Goal: Information Seeking & Learning: Learn about a topic

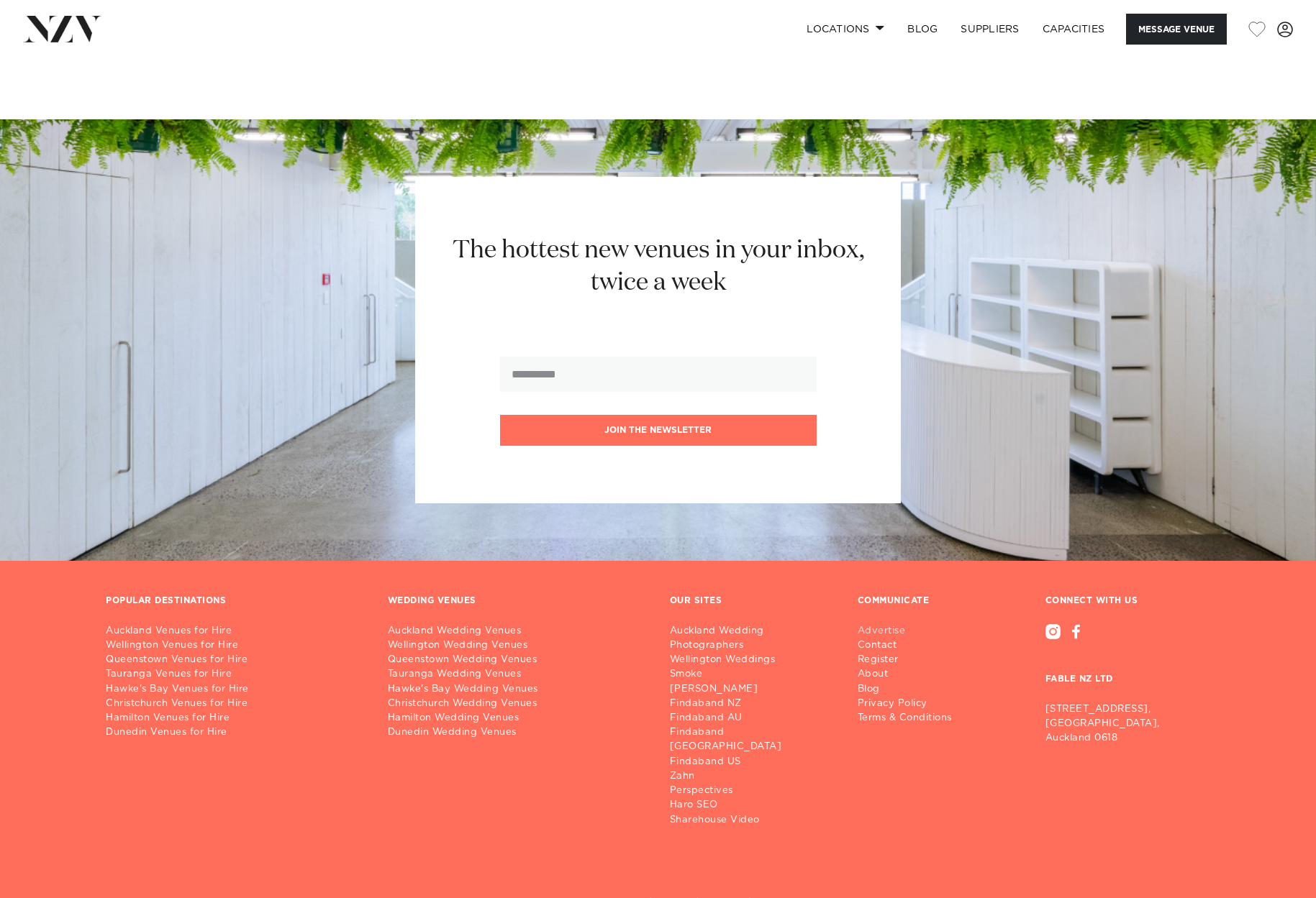
scroll to position [2950, 0]
click at [889, 624] on link "Advertise" at bounding box center [910, 630] width 106 height 14
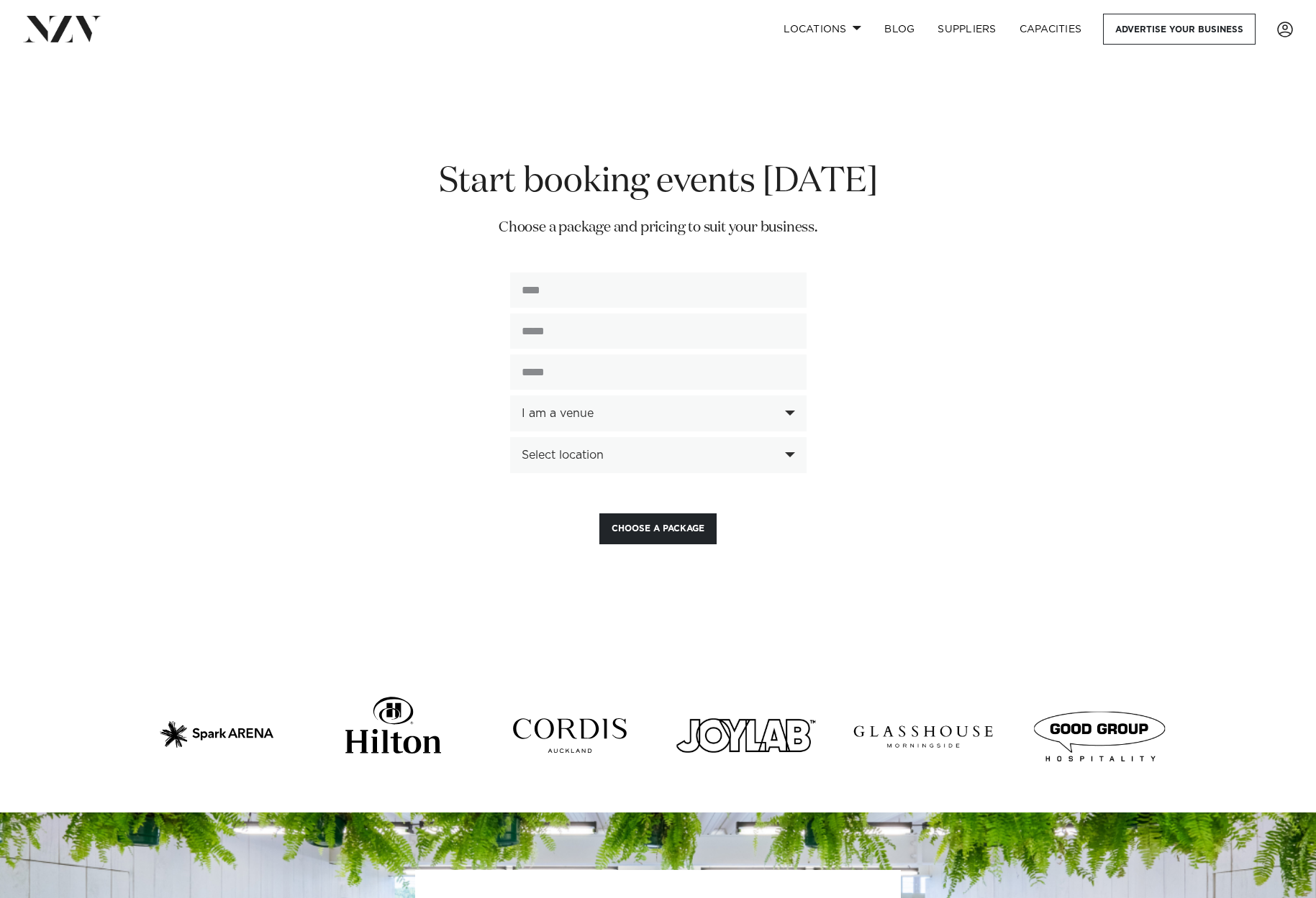
scroll to position [3468, 0]
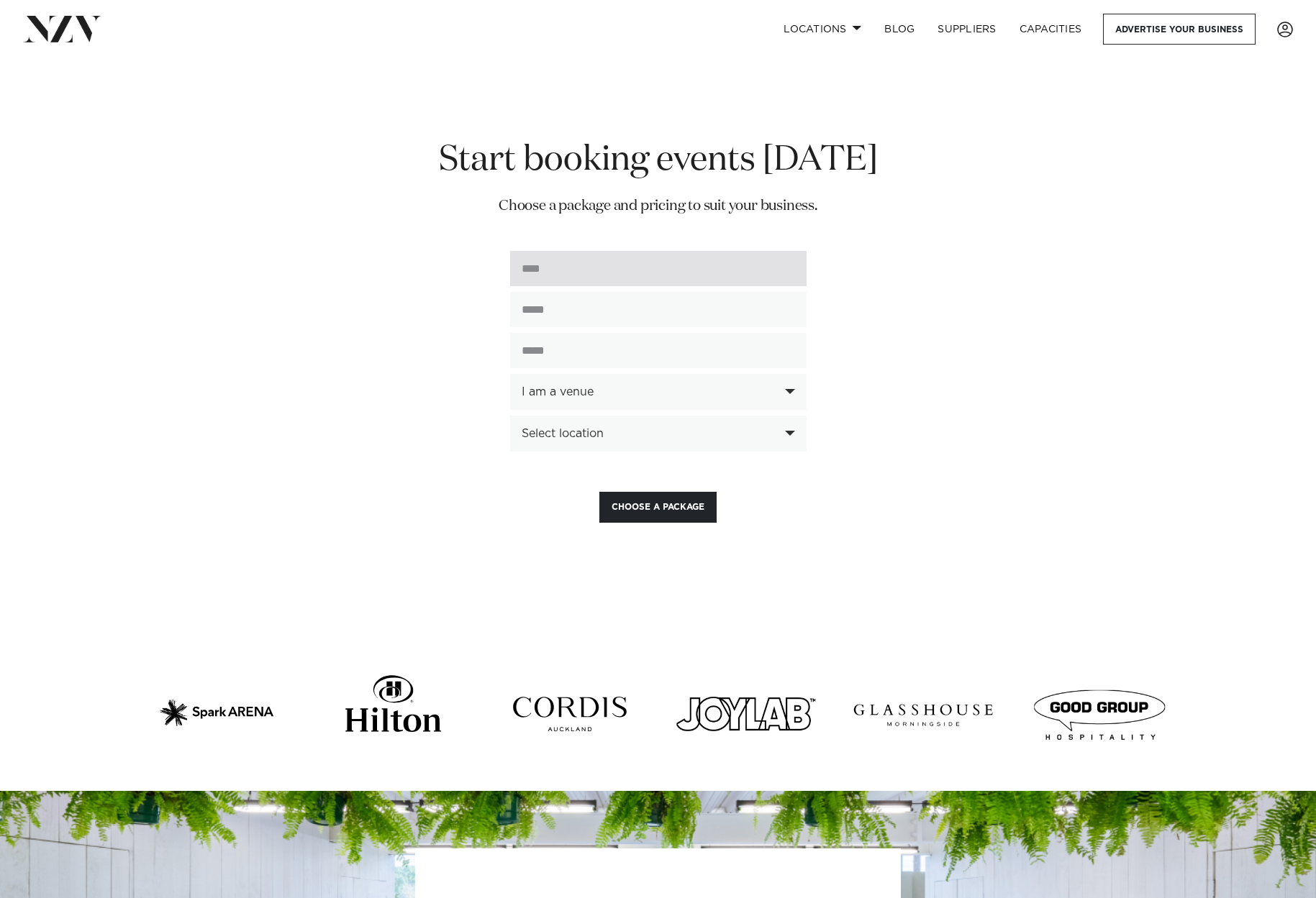
click at [794, 251] on input "text" at bounding box center [659, 268] width 297 height 35
click at [788, 251] on input "text" at bounding box center [659, 268] width 297 height 35
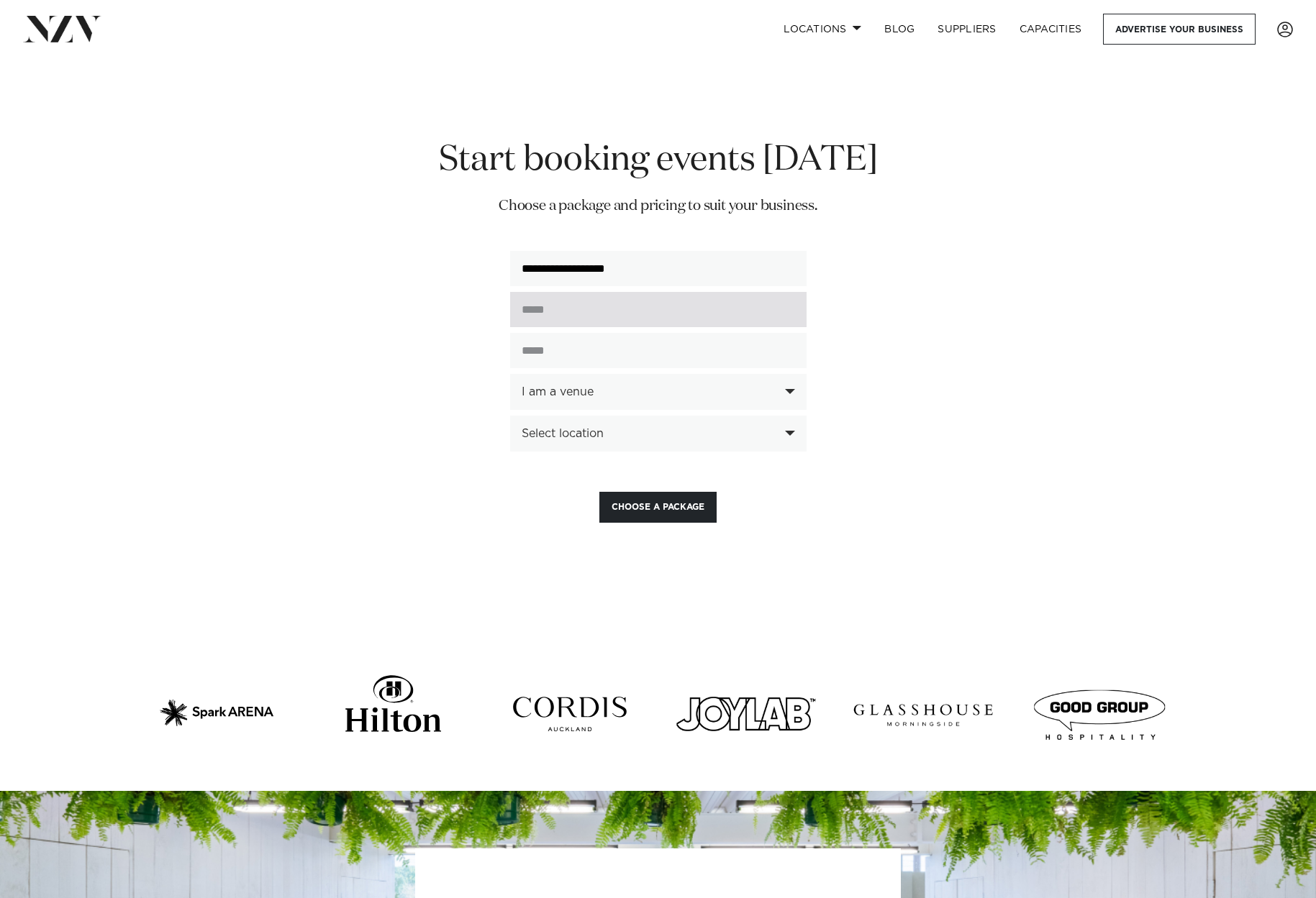
type input "**********"
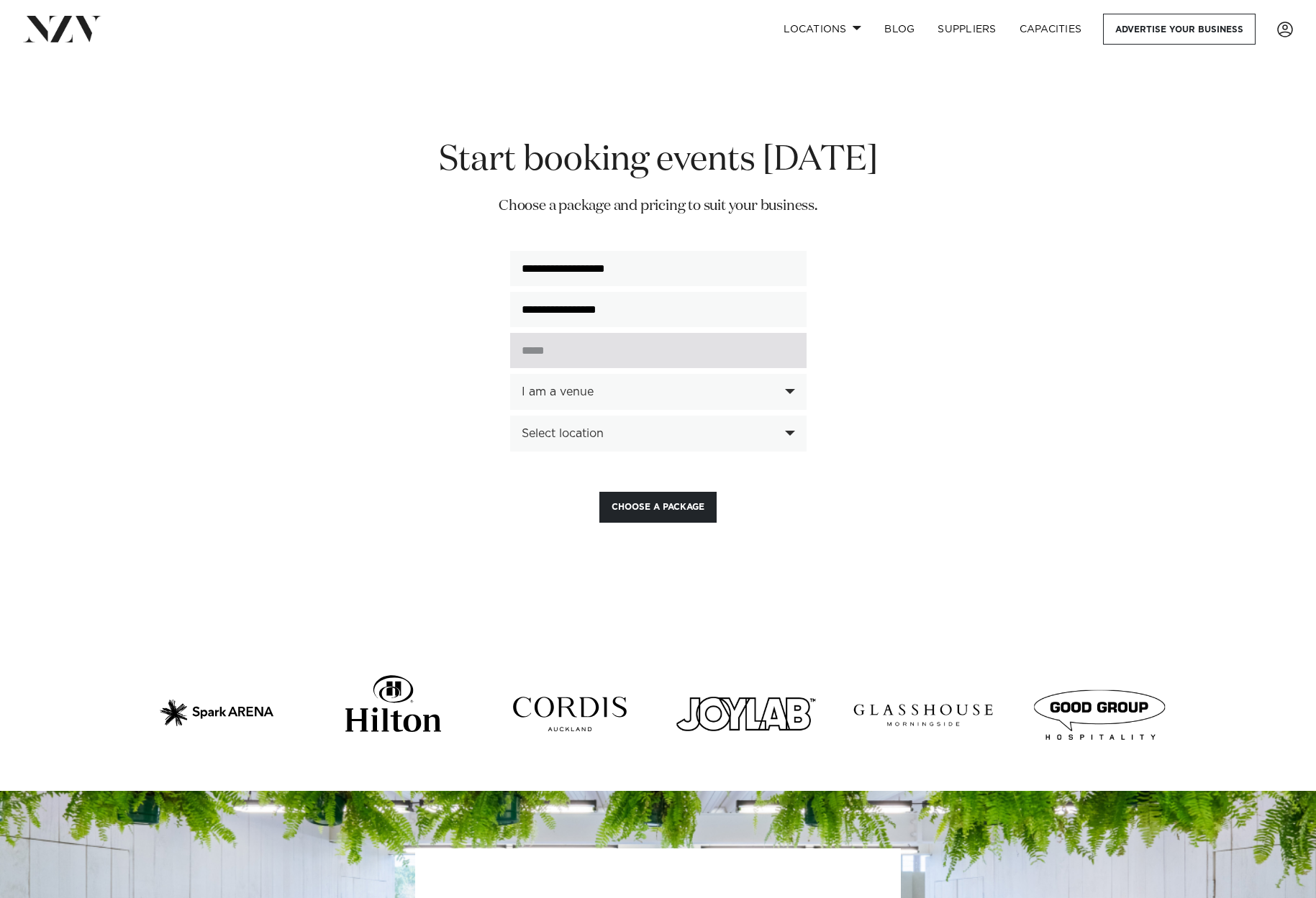
drag, startPoint x: 580, startPoint y: 308, endPoint x: 591, endPoint y: 308, distance: 11.0
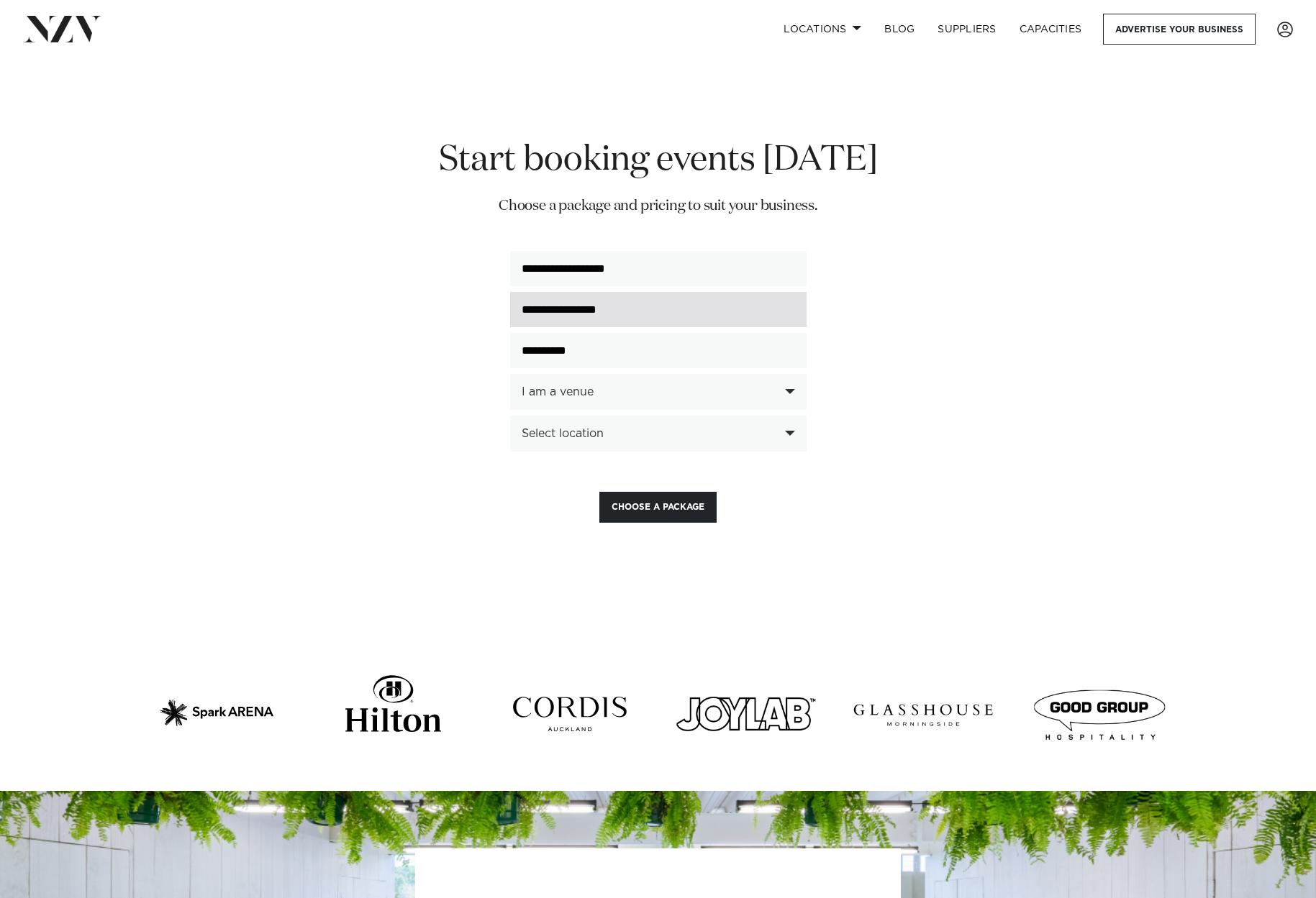
type input "**********"
drag, startPoint x: 631, startPoint y: 263, endPoint x: 640, endPoint y: 264, distance: 9.1
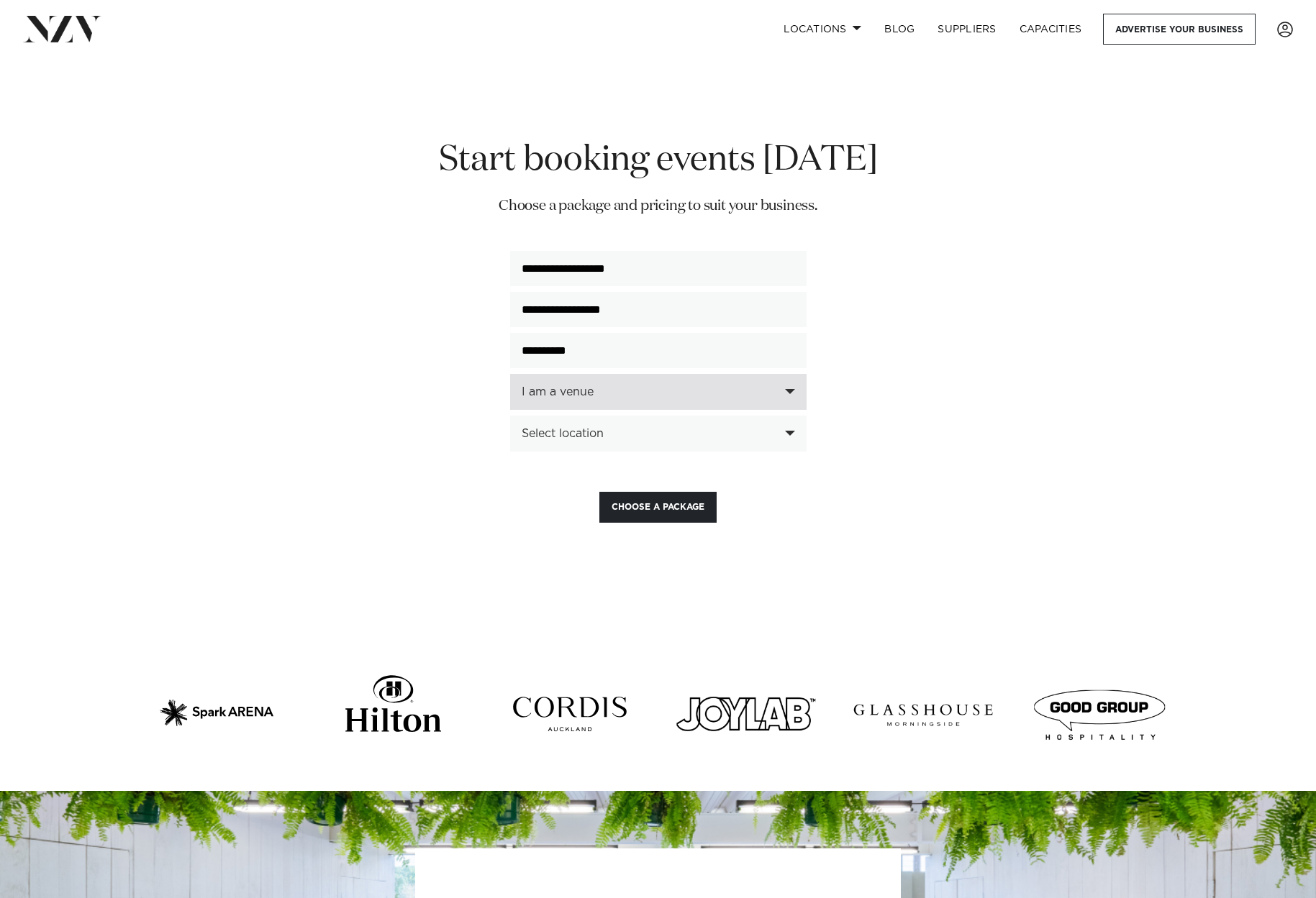
click at [584, 386] on div "I am a venue" at bounding box center [650, 392] width 257 height 13
type input "**********"
click at [570, 458] on div "I am a supplier" at bounding box center [659, 469] width 297 height 25
click at [598, 386] on div "I am a supplier" at bounding box center [650, 392] width 257 height 13
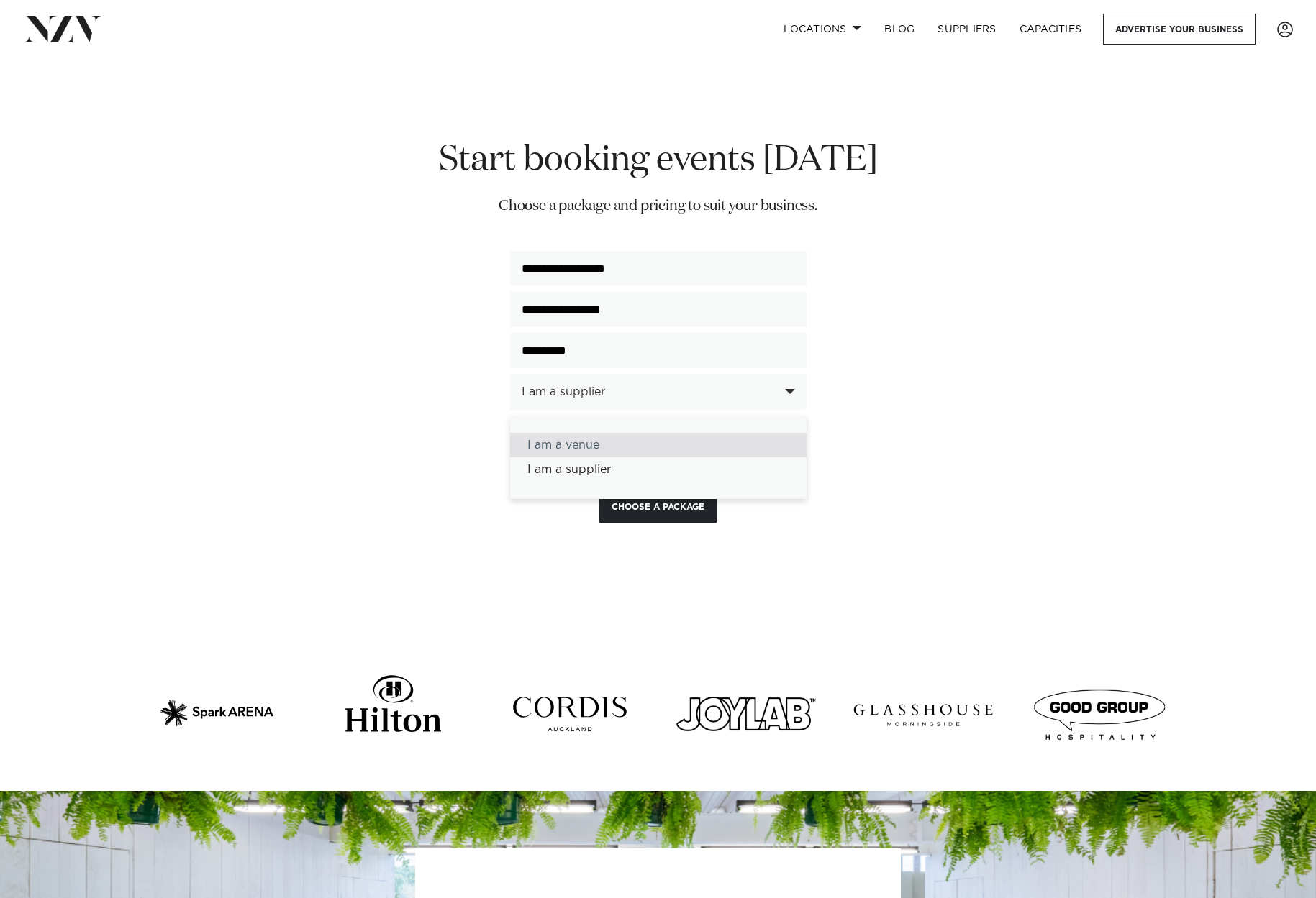
drag, startPoint x: 565, startPoint y: 400, endPoint x: 577, endPoint y: 406, distance: 13.4
click at [566, 433] on div "I am a venue" at bounding box center [659, 445] width 297 height 25
select select "*****"
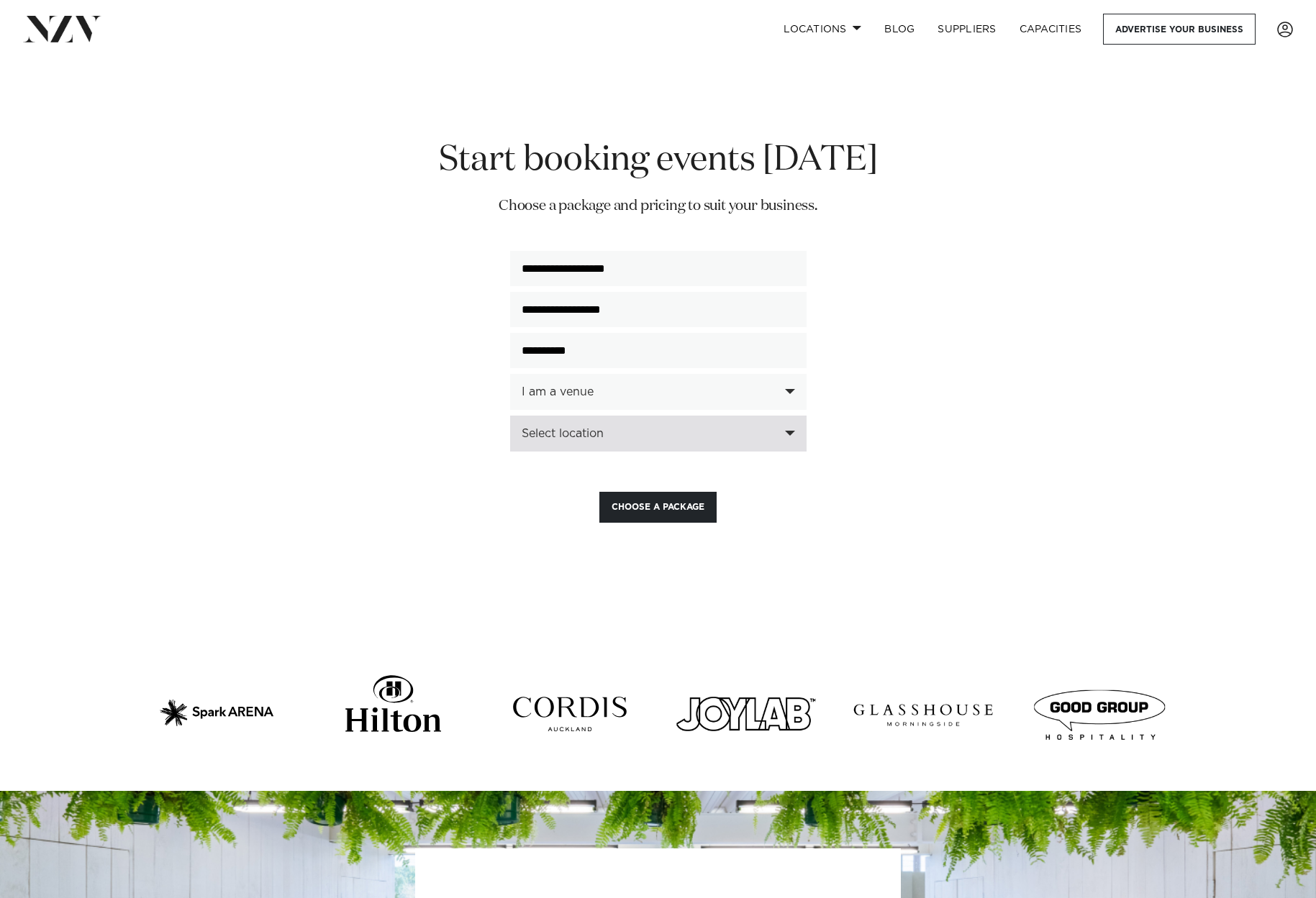
click at [597, 427] on div "Select location" at bounding box center [650, 433] width 257 height 13
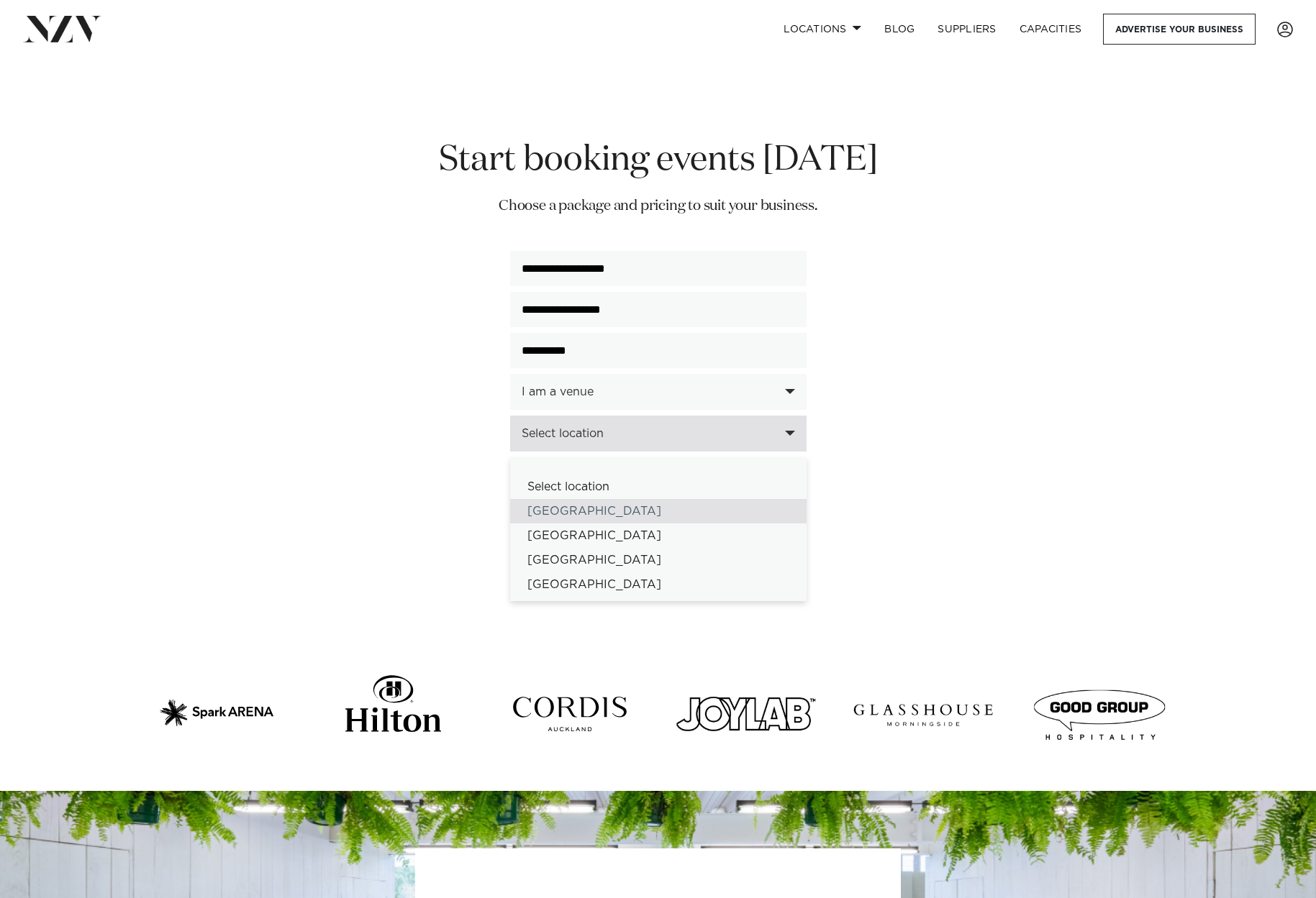
click at [566, 499] on div "[GEOGRAPHIC_DATA]" at bounding box center [659, 511] width 297 height 25
select select "*"
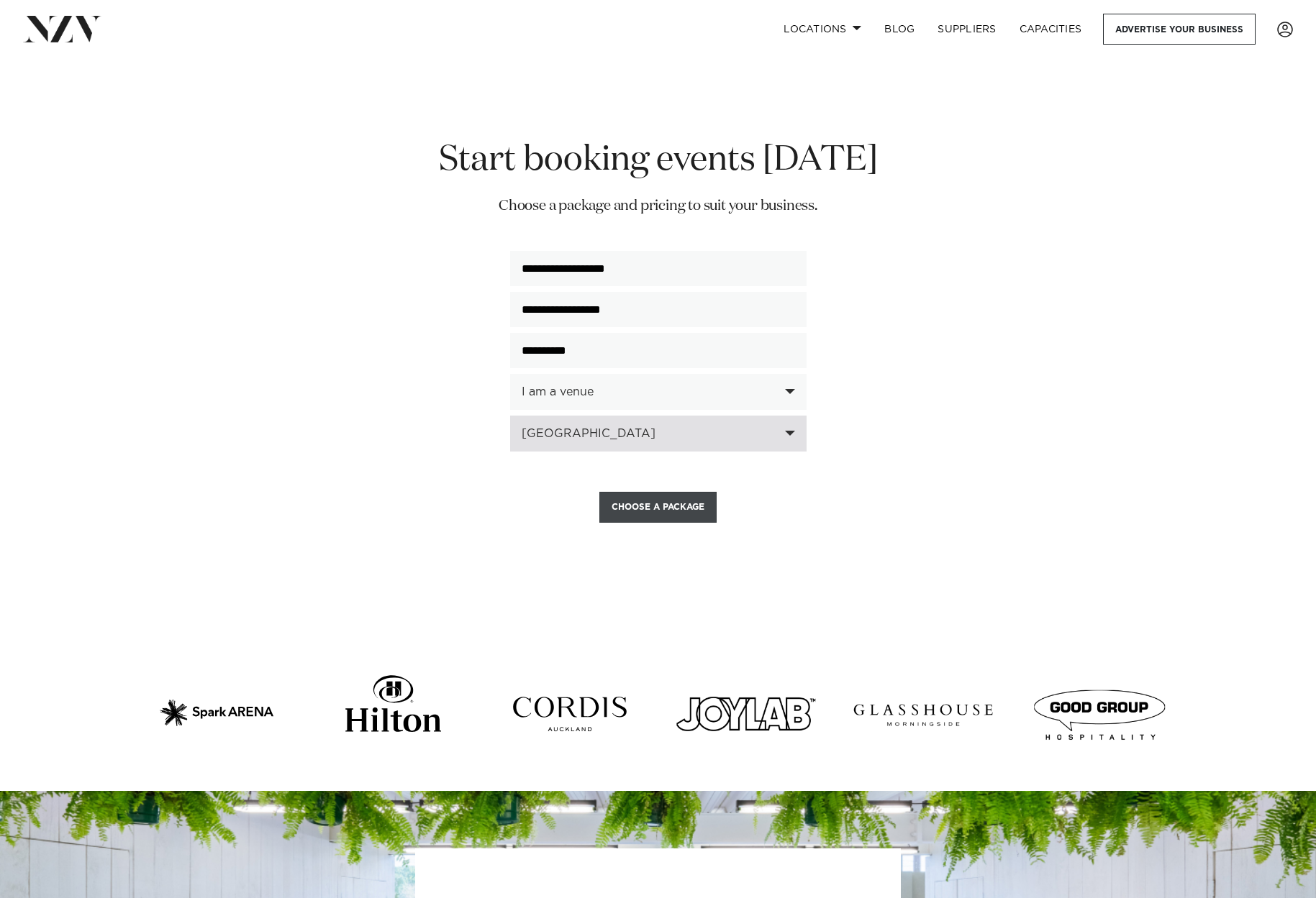
click at [649, 492] on button "Choose a Package" at bounding box center [658, 507] width 118 height 31
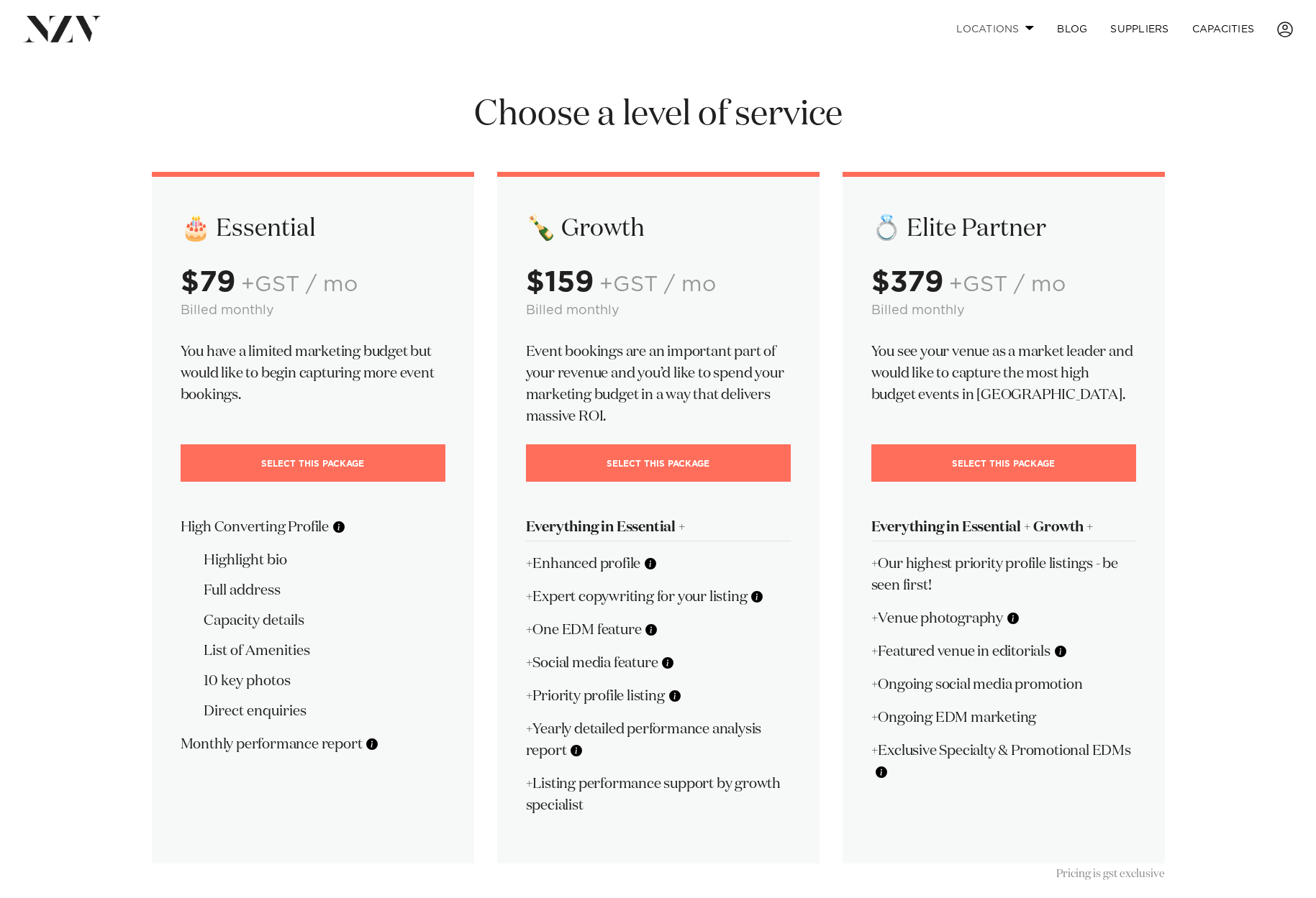
click at [979, 30] on link "Locations" at bounding box center [995, 29] width 101 height 31
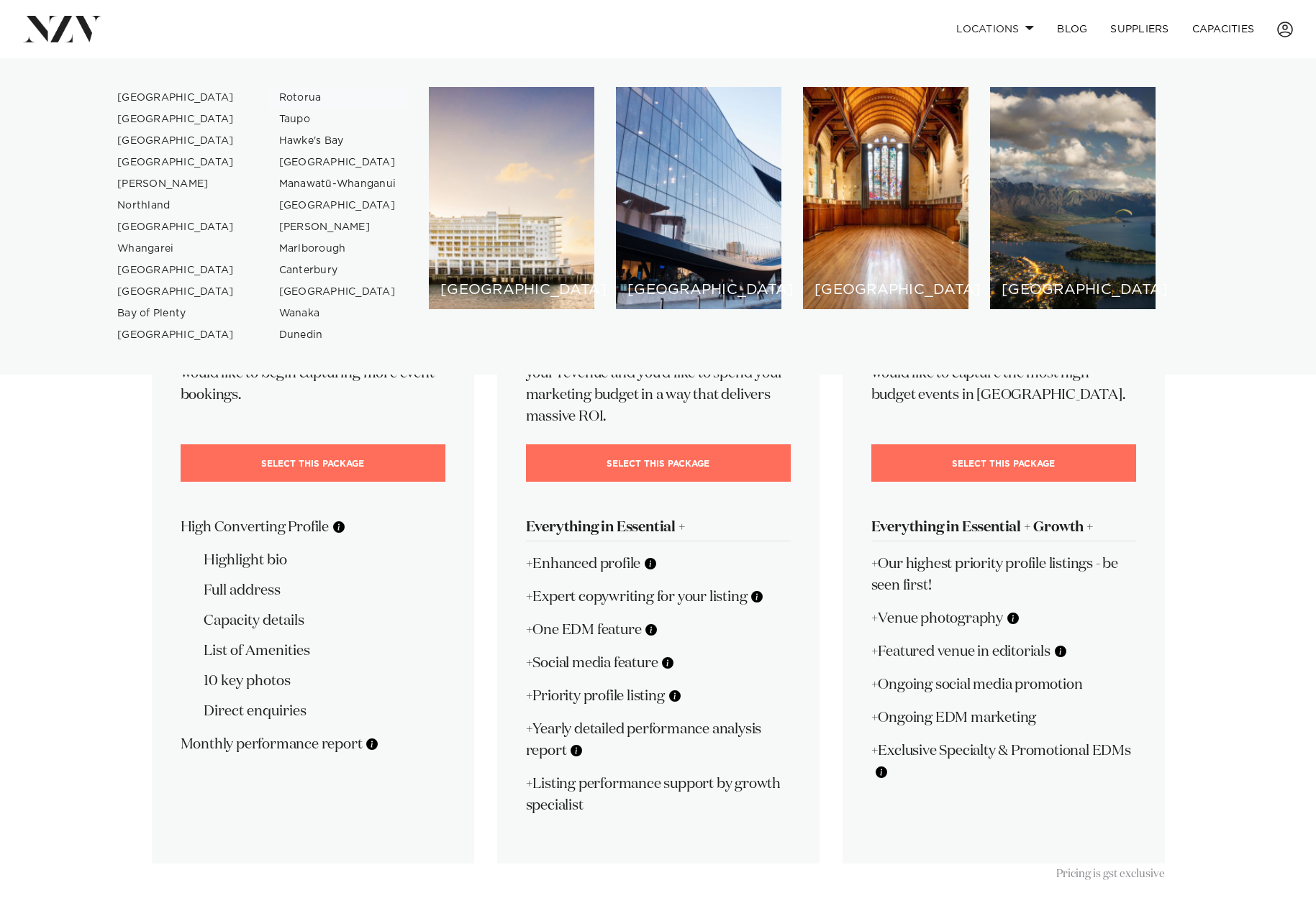
click at [297, 101] on link "Rotorua" at bounding box center [338, 97] width 141 height 21
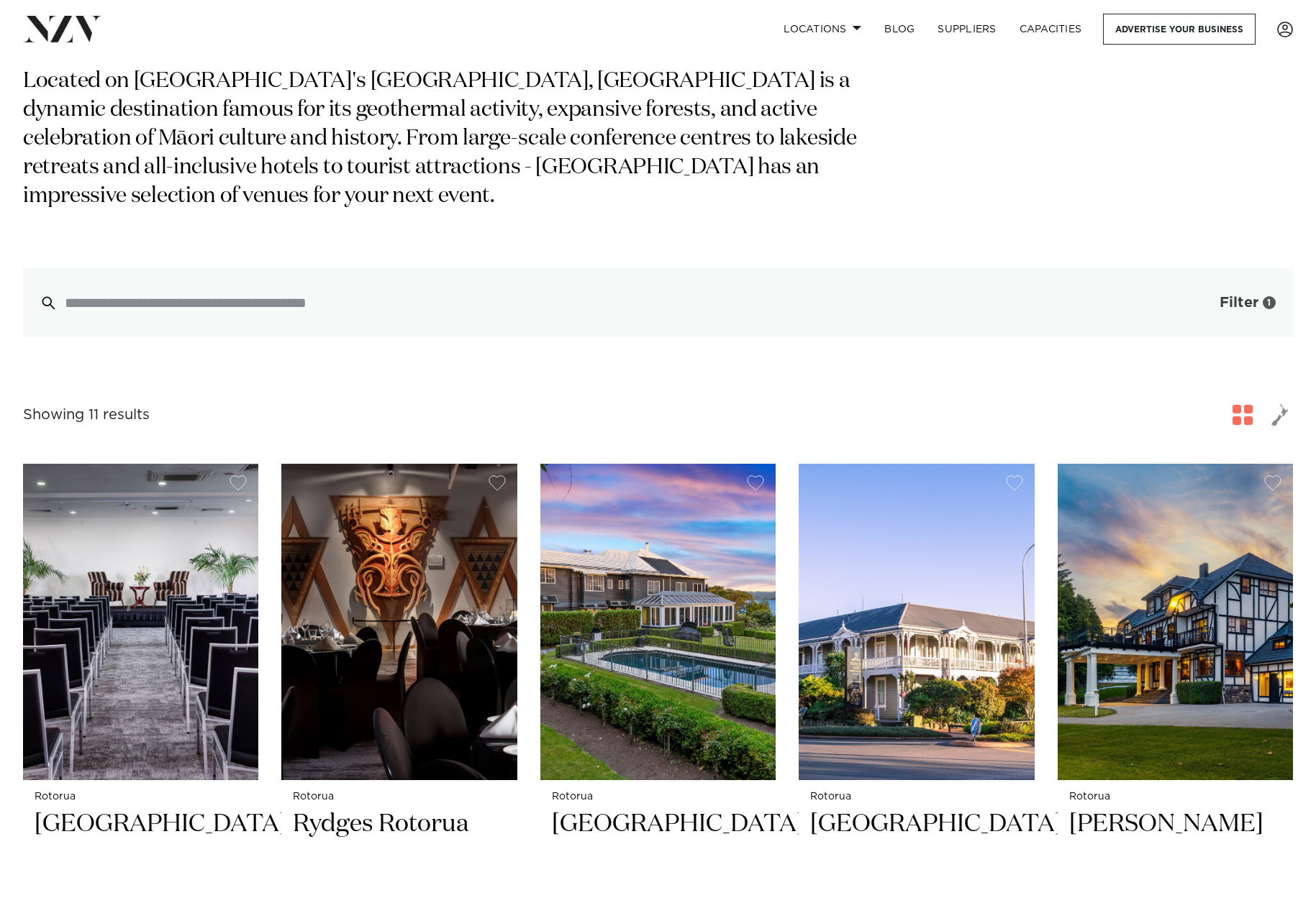
scroll to position [85, 0]
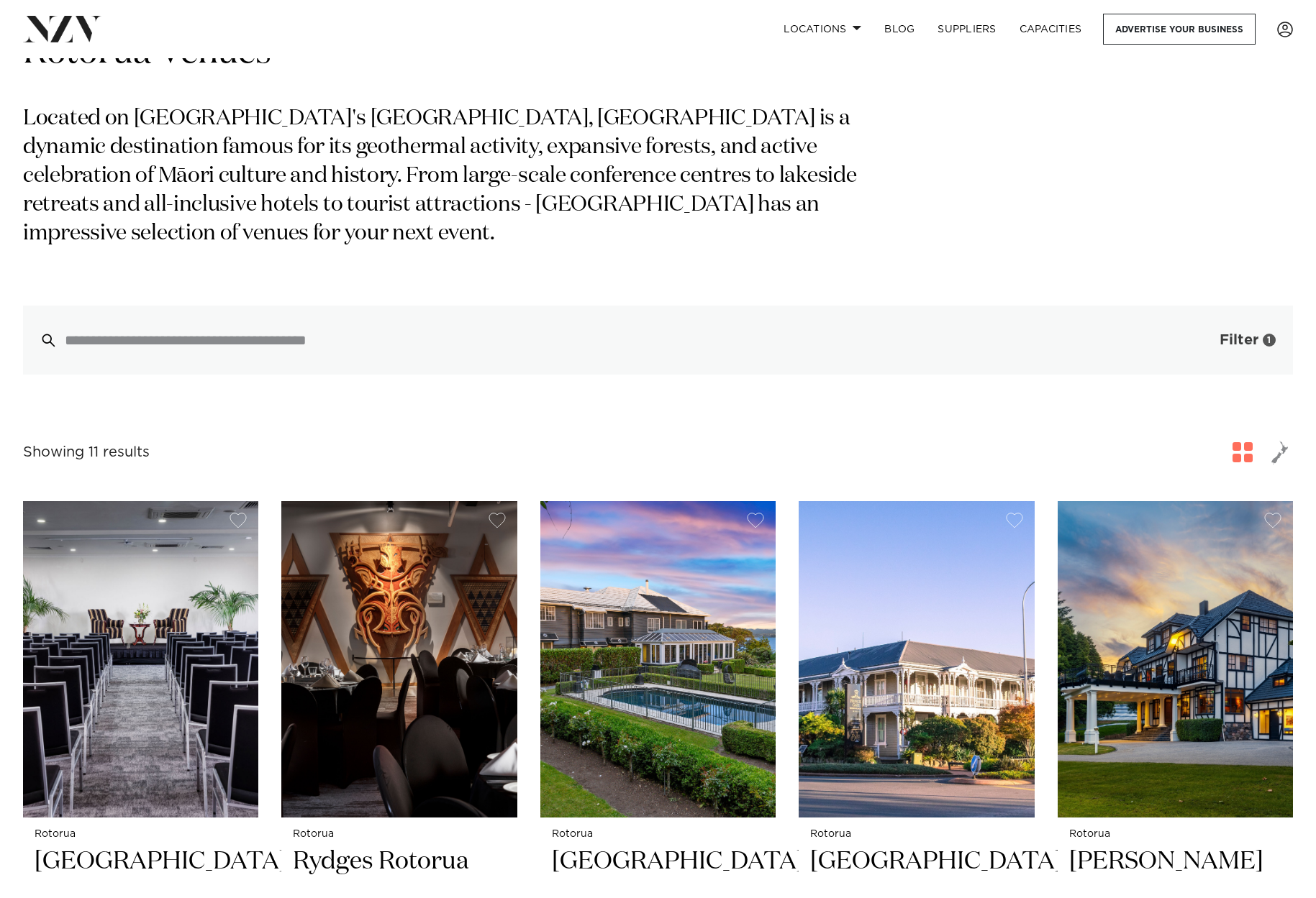
click at [1230, 333] on span "Filter" at bounding box center [1239, 340] width 39 height 14
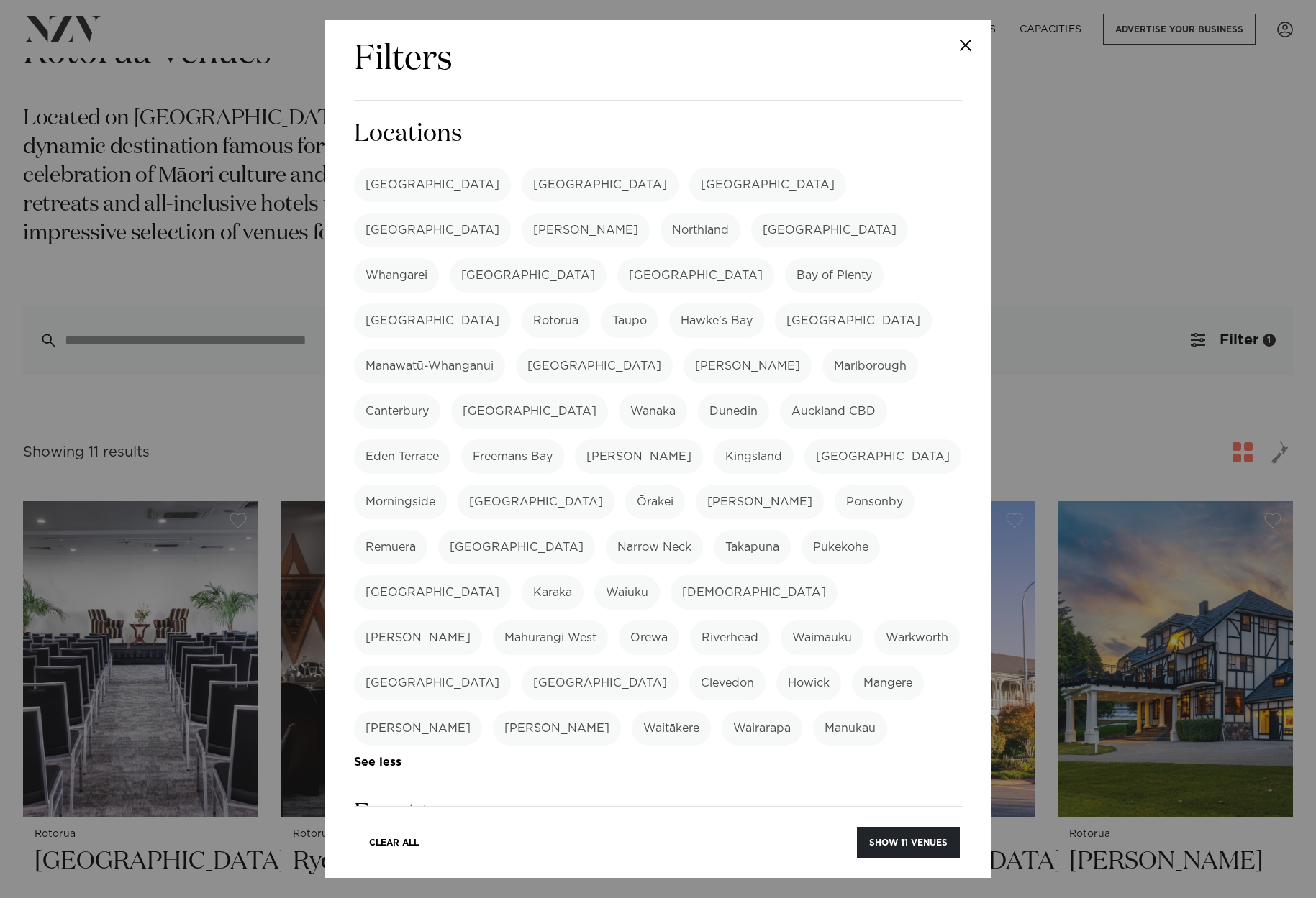
click at [447, 485] on label "Morningside" at bounding box center [400, 502] width 93 height 35
click at [566, 847] on label "Meeting" at bounding box center [573, 864] width 68 height 35
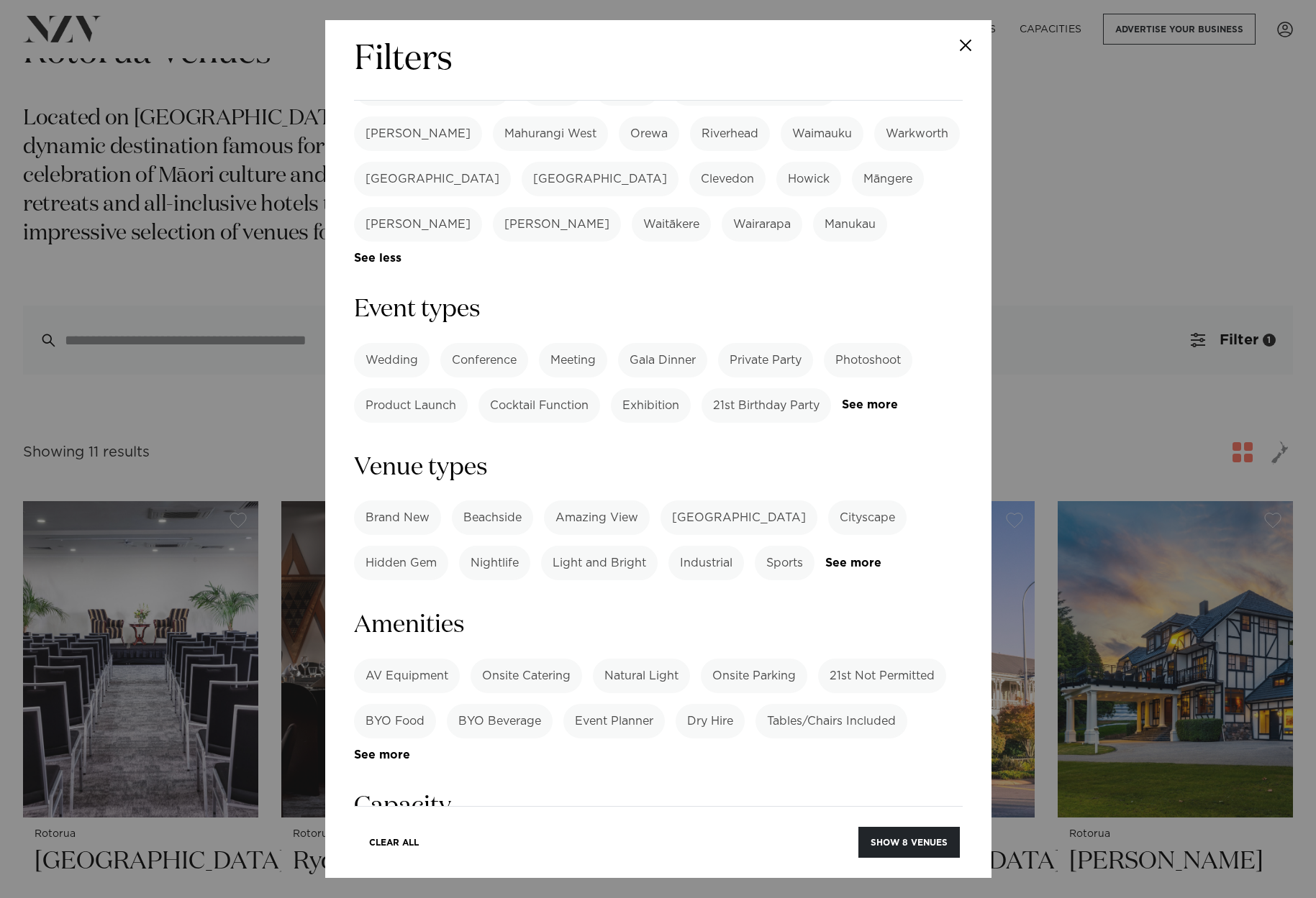
scroll to position [522, 0]
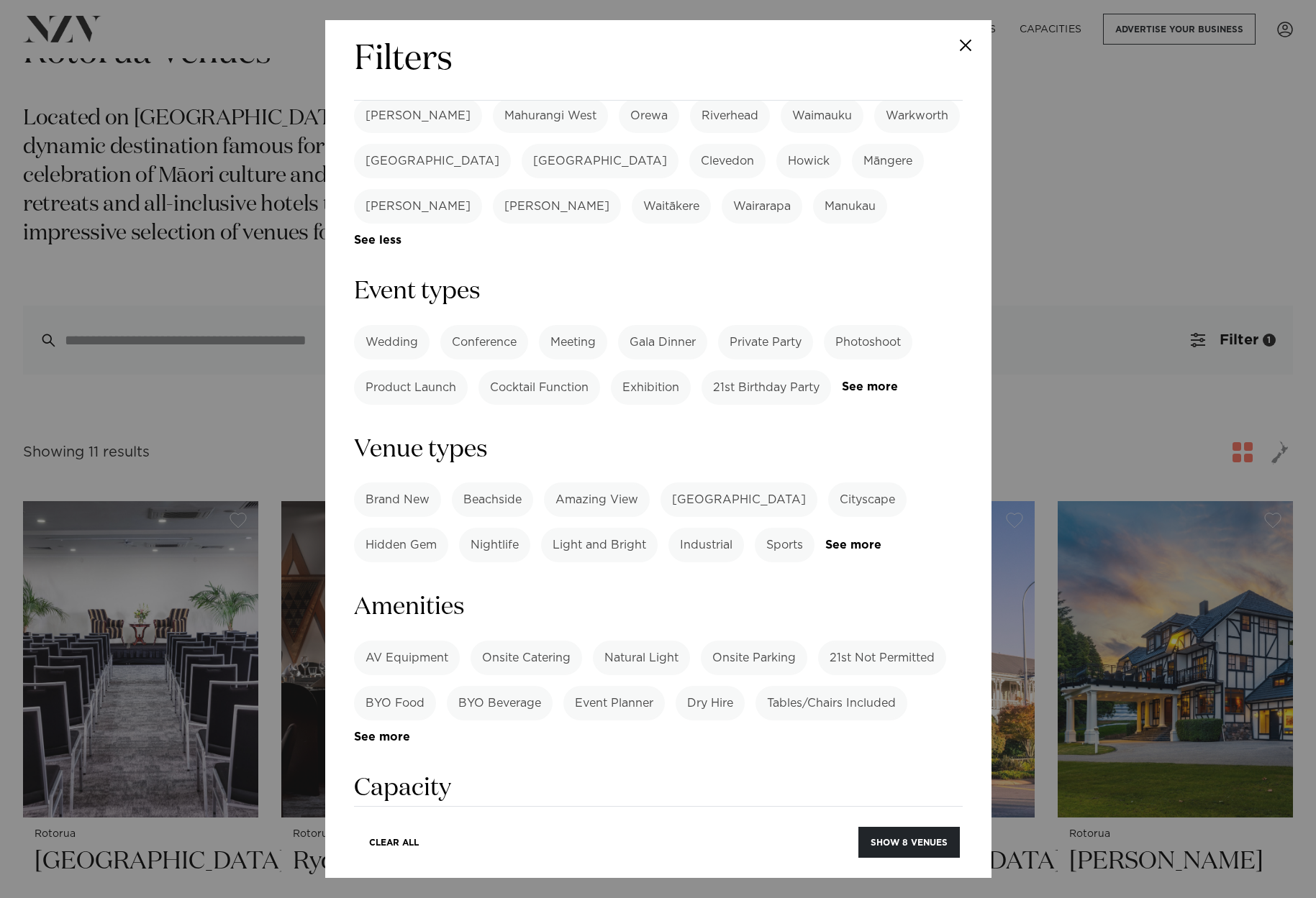
drag, startPoint x: 520, startPoint y: 502, endPoint x: 534, endPoint y: 515, distance: 19.1
click at [520, 641] on label "Onsite Catering" at bounding box center [526, 658] width 112 height 35
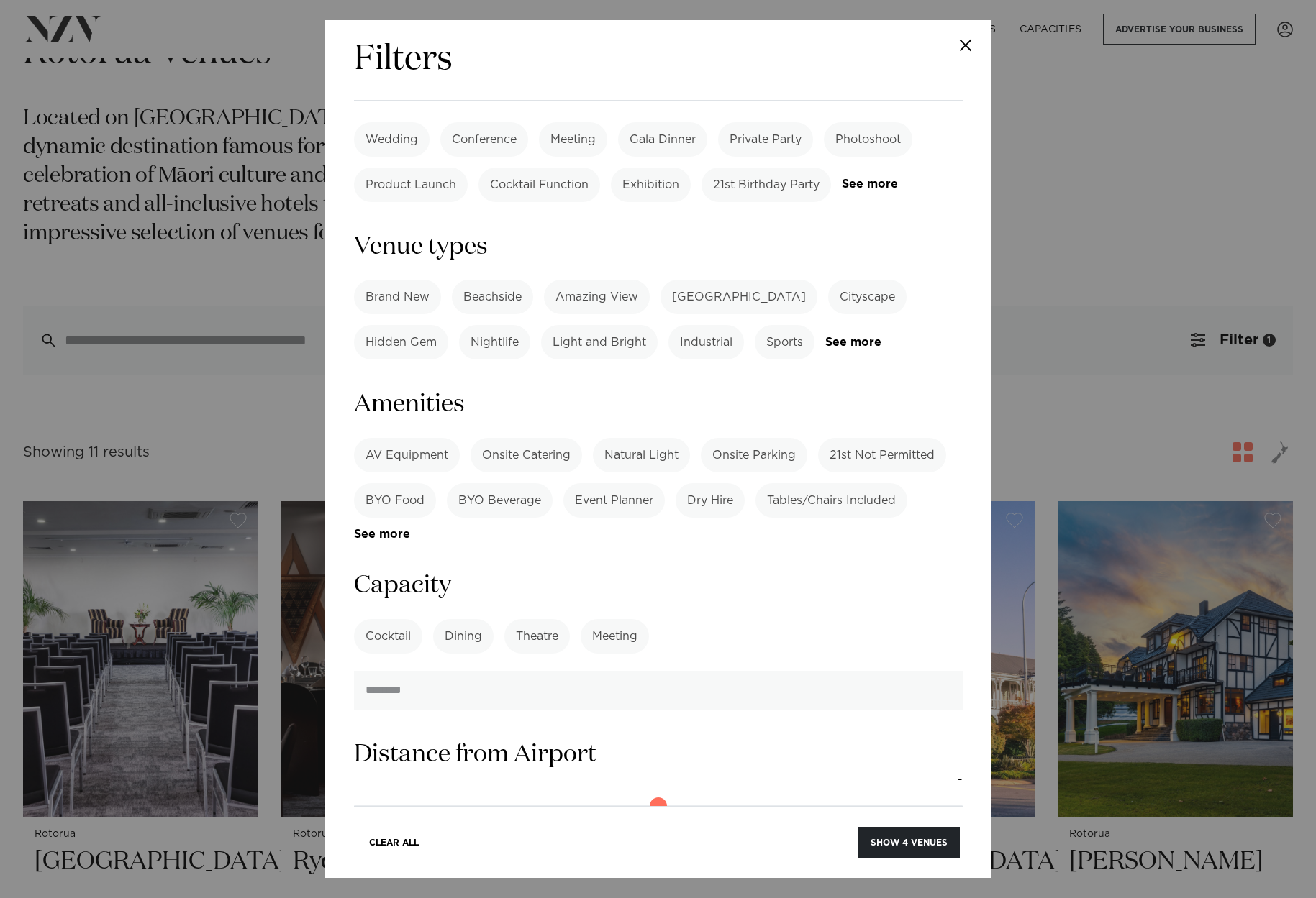
scroll to position [728, 0]
click at [536, 617] on label "Theatre" at bounding box center [537, 634] width 66 height 35
drag, startPoint x: 367, startPoint y: 665, endPoint x: 600, endPoint y: 655, distance: 233.2
type input "**"
click at [600, 792] on input "range" at bounding box center [658, 803] width 609 height 23
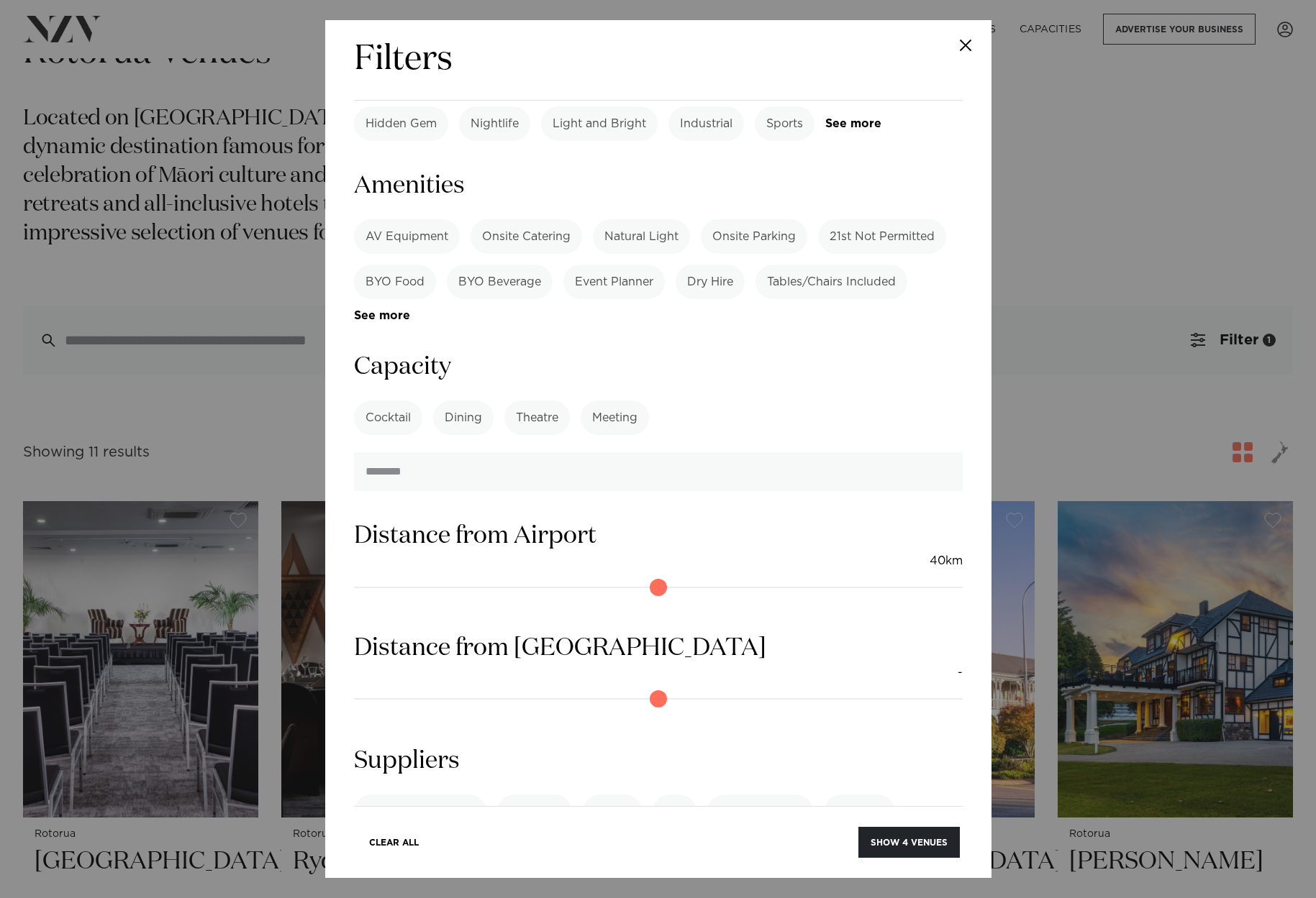
scroll to position [943, 0]
drag, startPoint x: 899, startPoint y: 843, endPoint x: 911, endPoint y: 832, distance: 16.3
click at [899, 843] on button "Show 4 venues" at bounding box center [909, 843] width 101 height 31
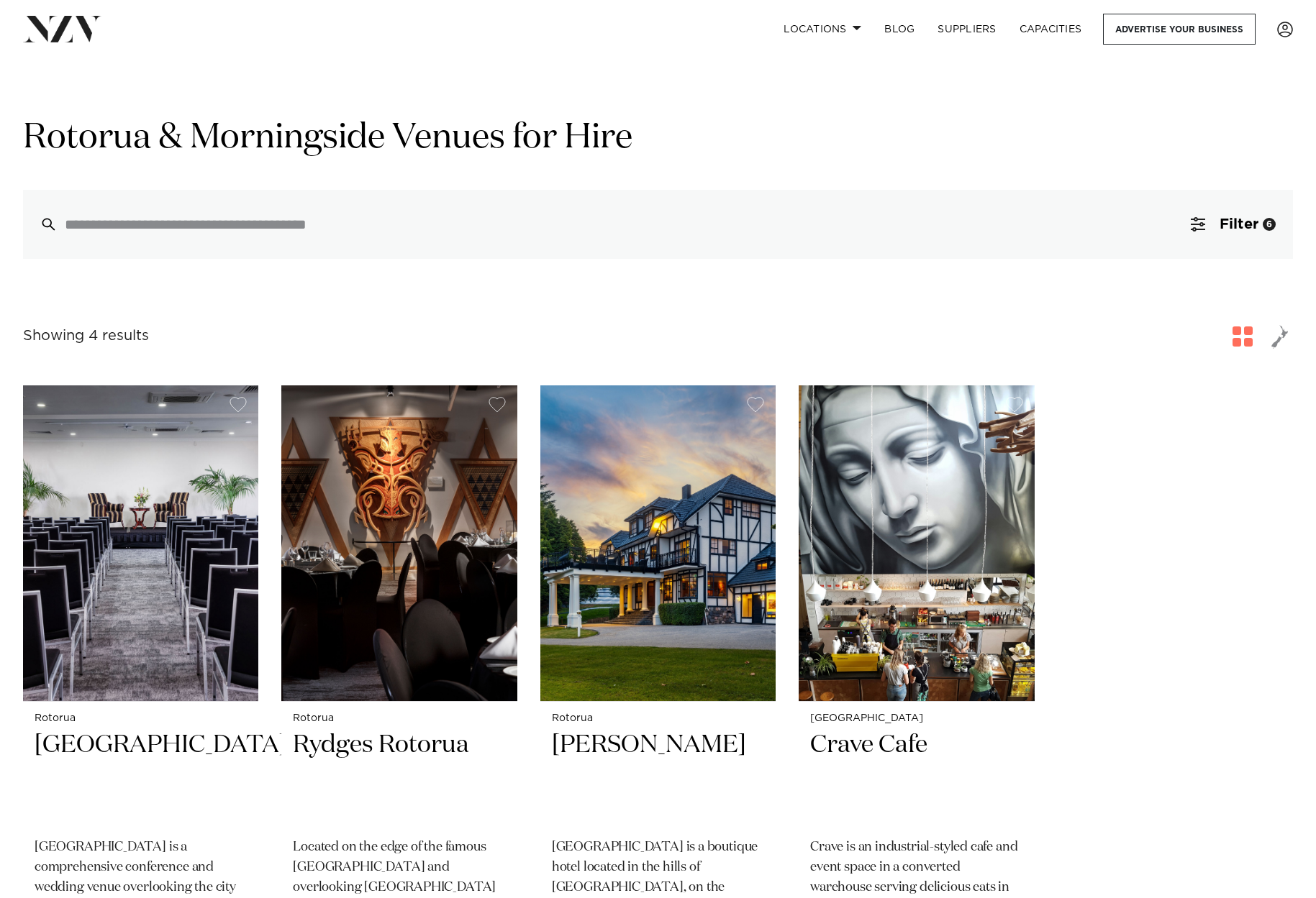
click at [1248, 344] on span "button" at bounding box center [1243, 337] width 20 height 20
click at [1282, 337] on span "button" at bounding box center [1280, 337] width 17 height 25
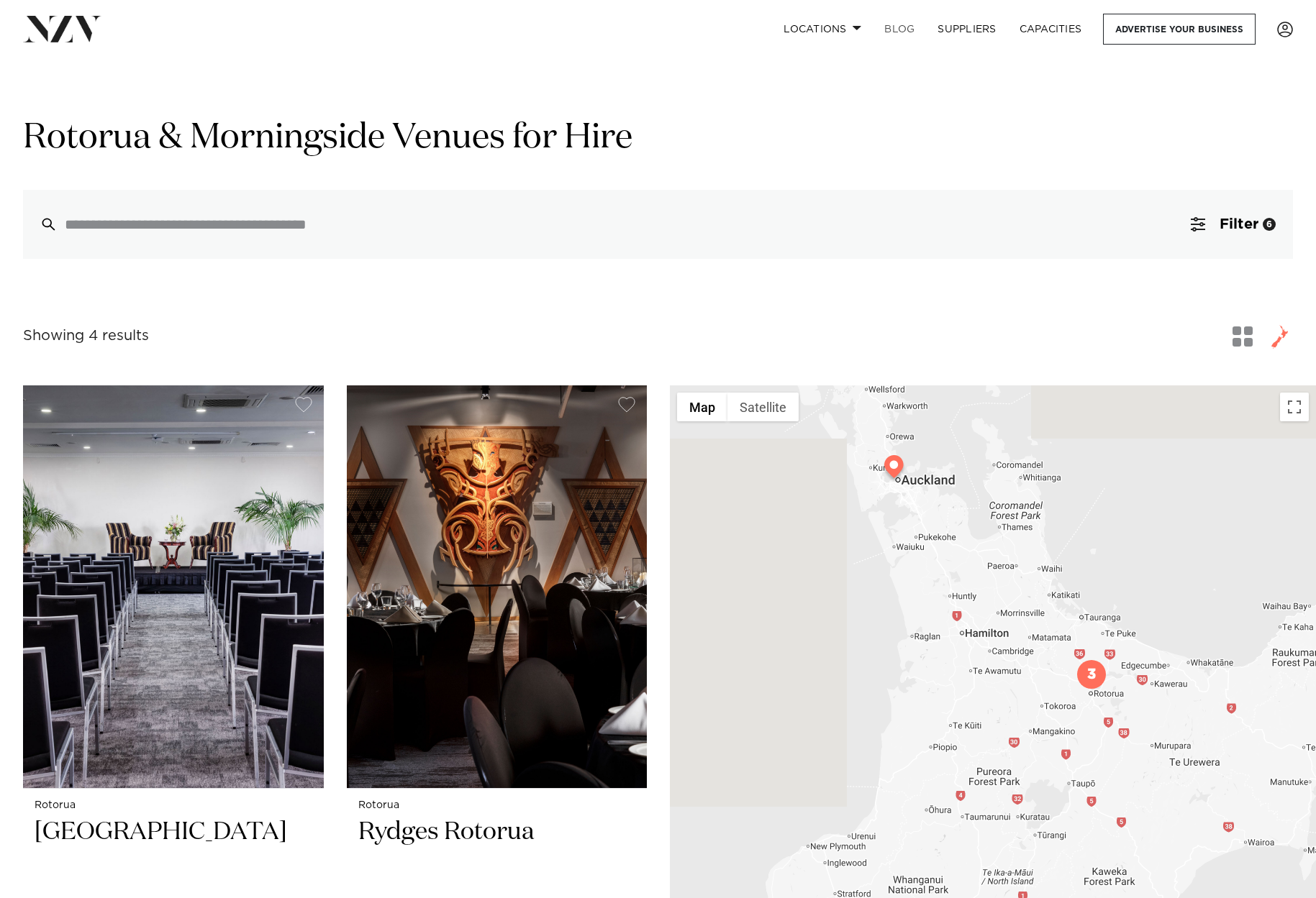
click at [898, 31] on link "BLOG" at bounding box center [899, 29] width 53 height 31
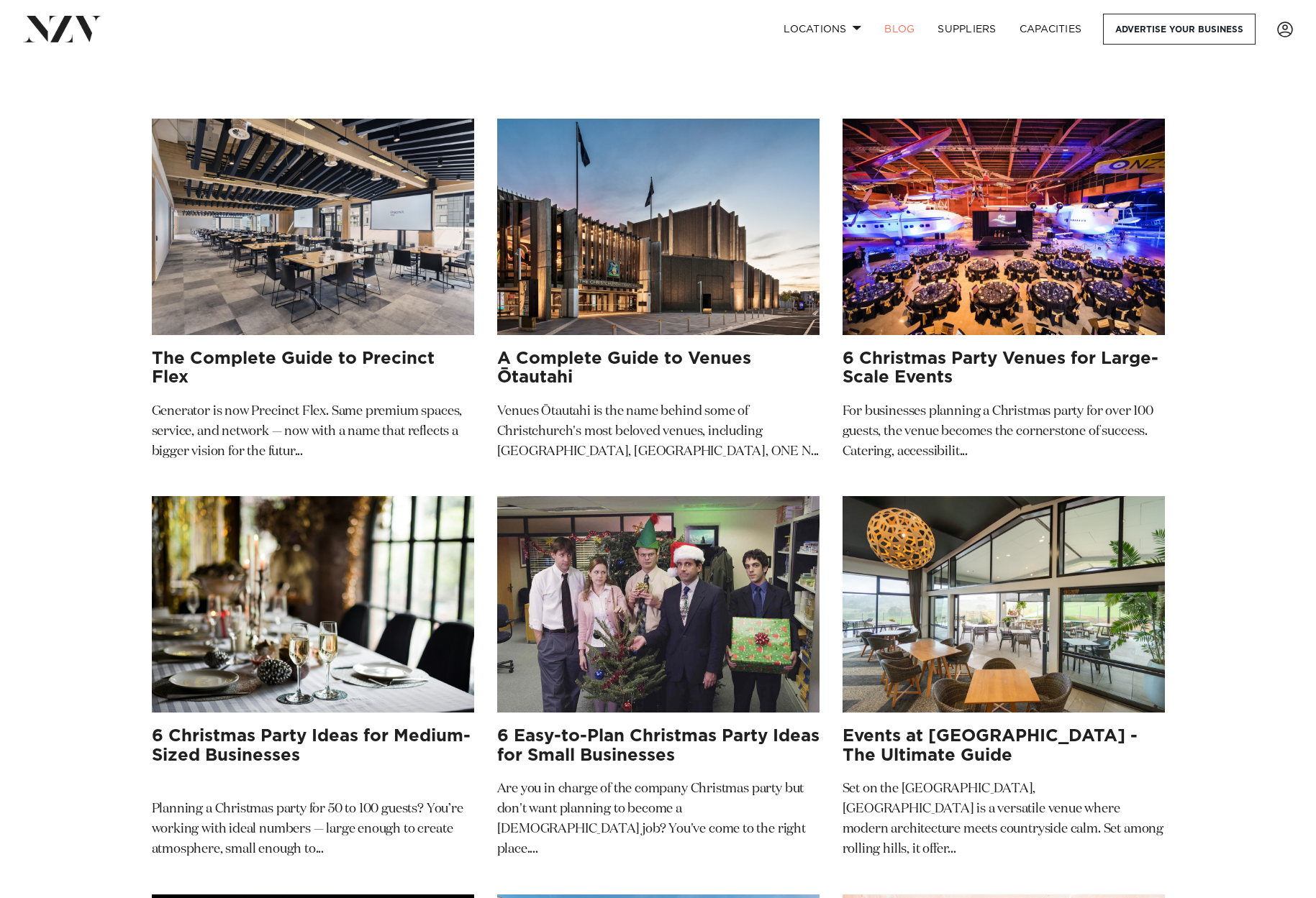
click at [52, 40] on img at bounding box center [62, 29] width 78 height 26
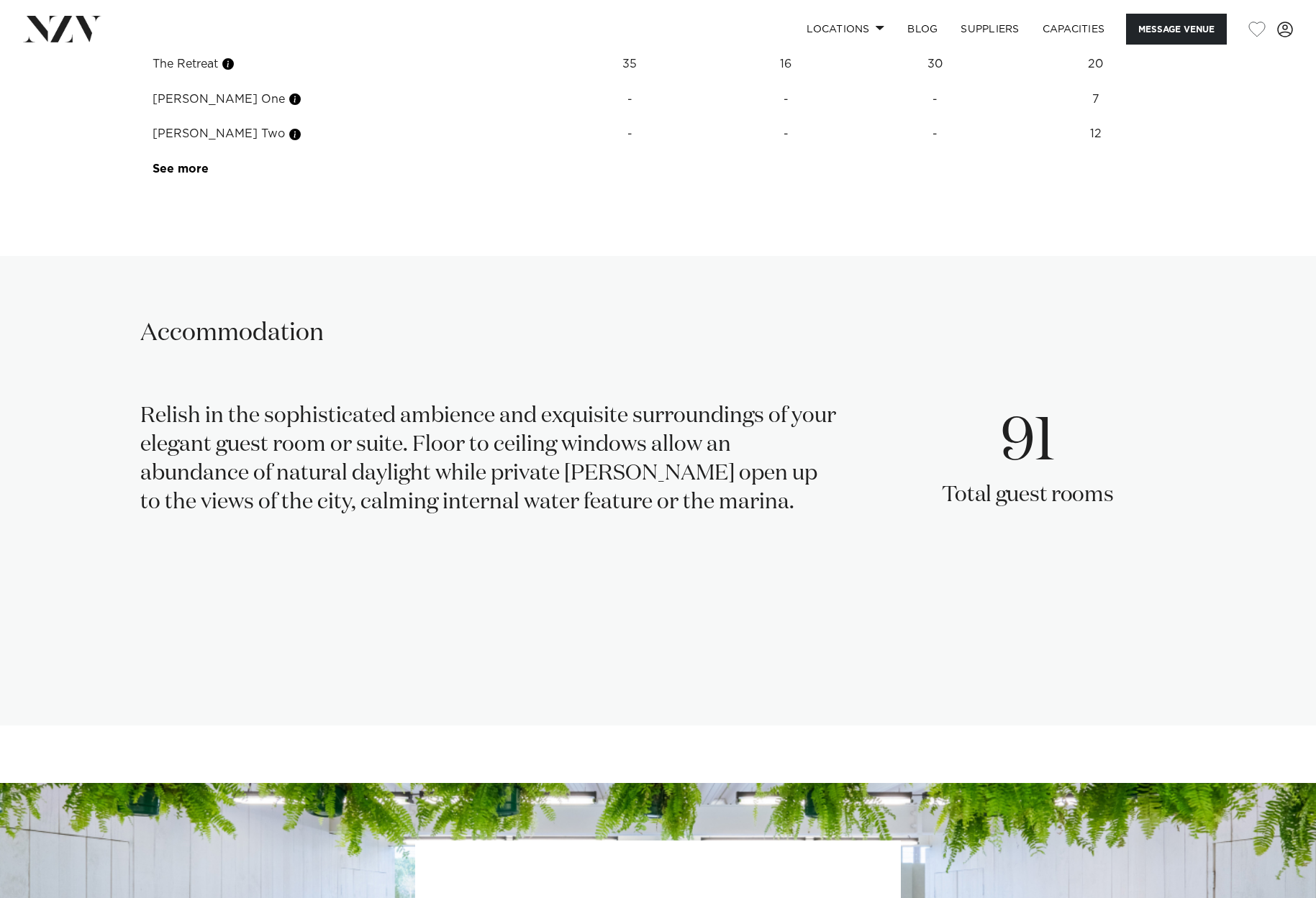
scroll to position [2145, 0]
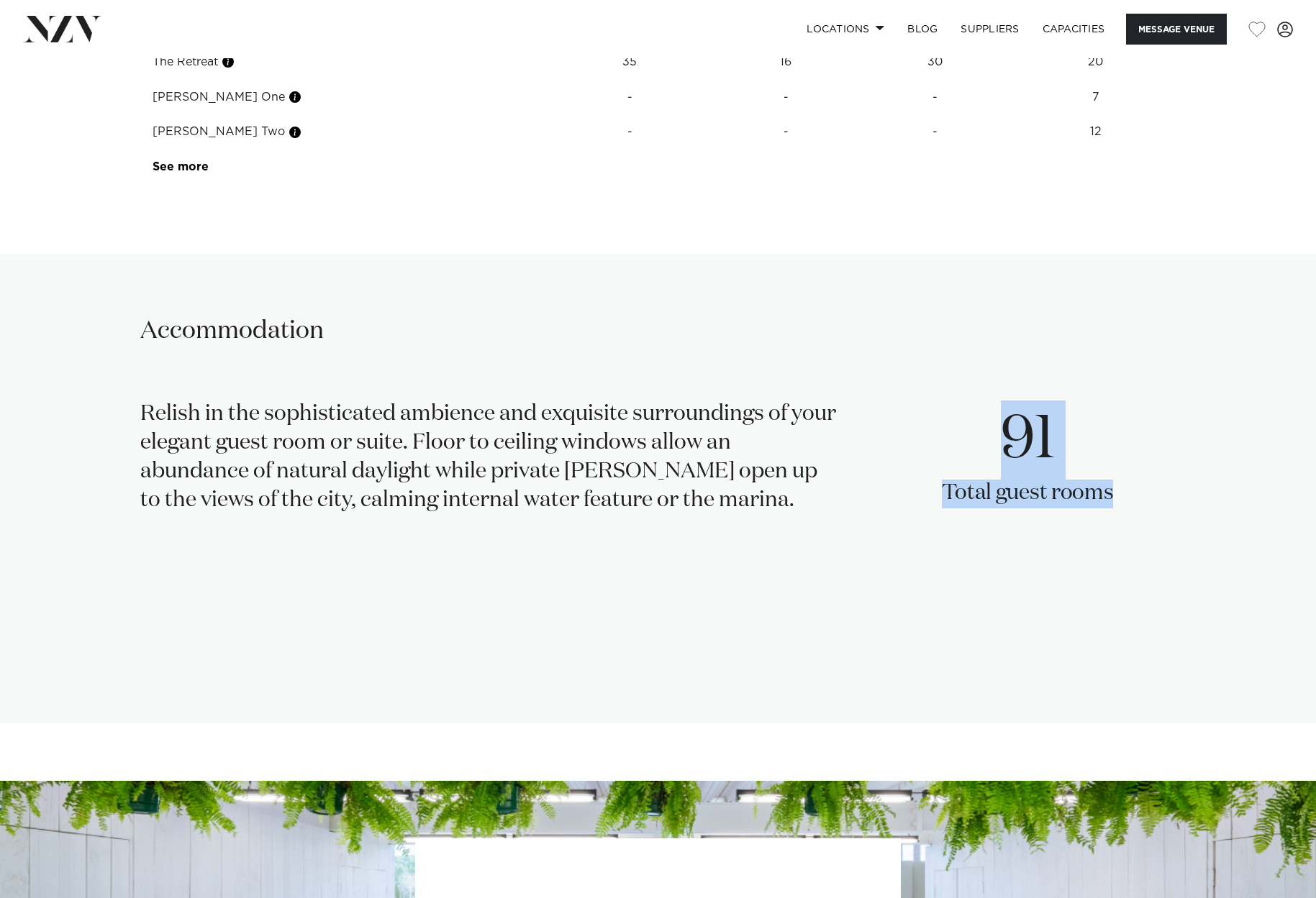
drag, startPoint x: 1005, startPoint y: 434, endPoint x: 1150, endPoint y: 499, distance: 158.9
click at [1150, 499] on div "91 Total guest rooms" at bounding box center [1059, 463] width 234 height 125
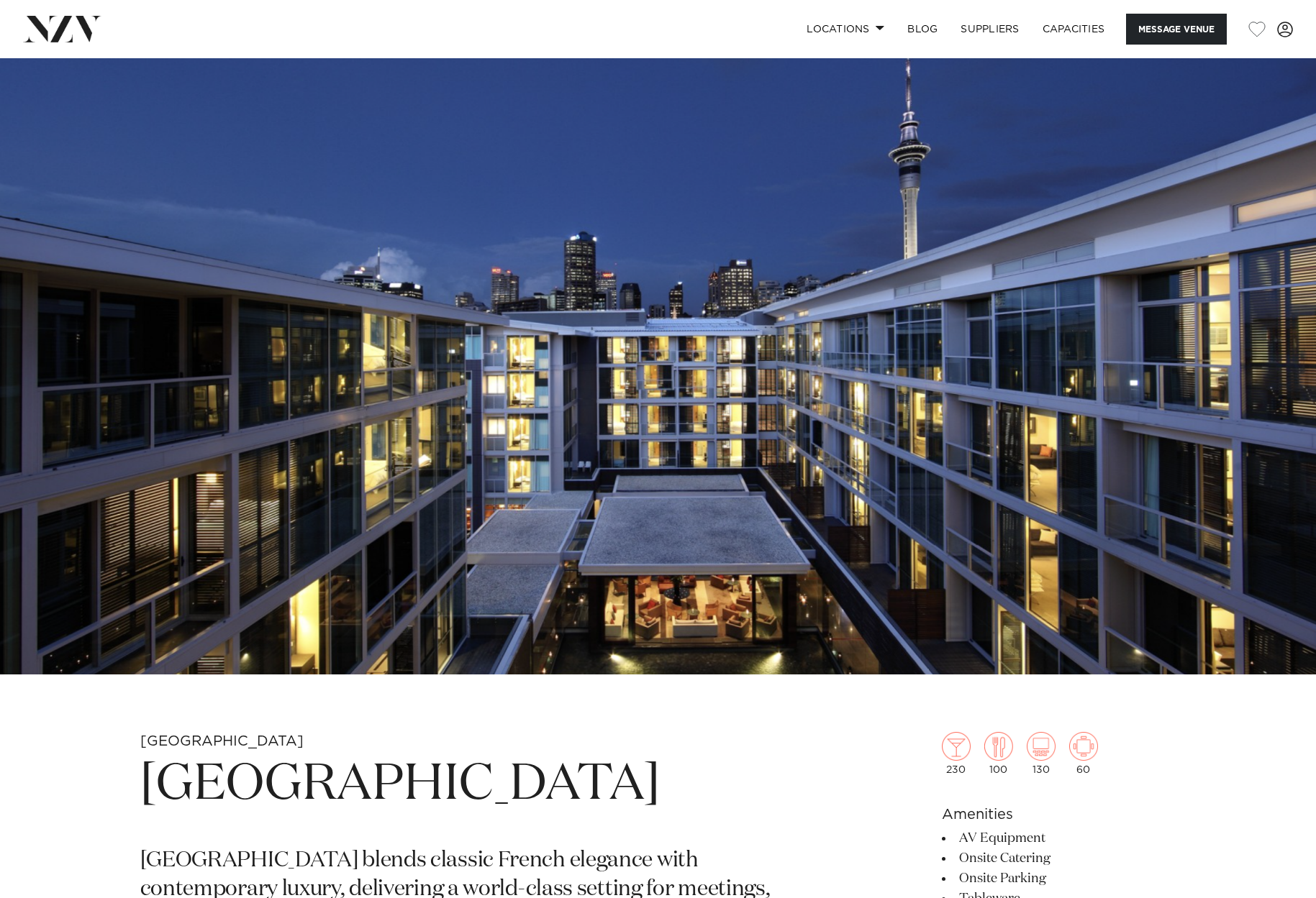
scroll to position [0, 0]
click at [983, 25] on link "SUPPLIERS" at bounding box center [990, 29] width 81 height 31
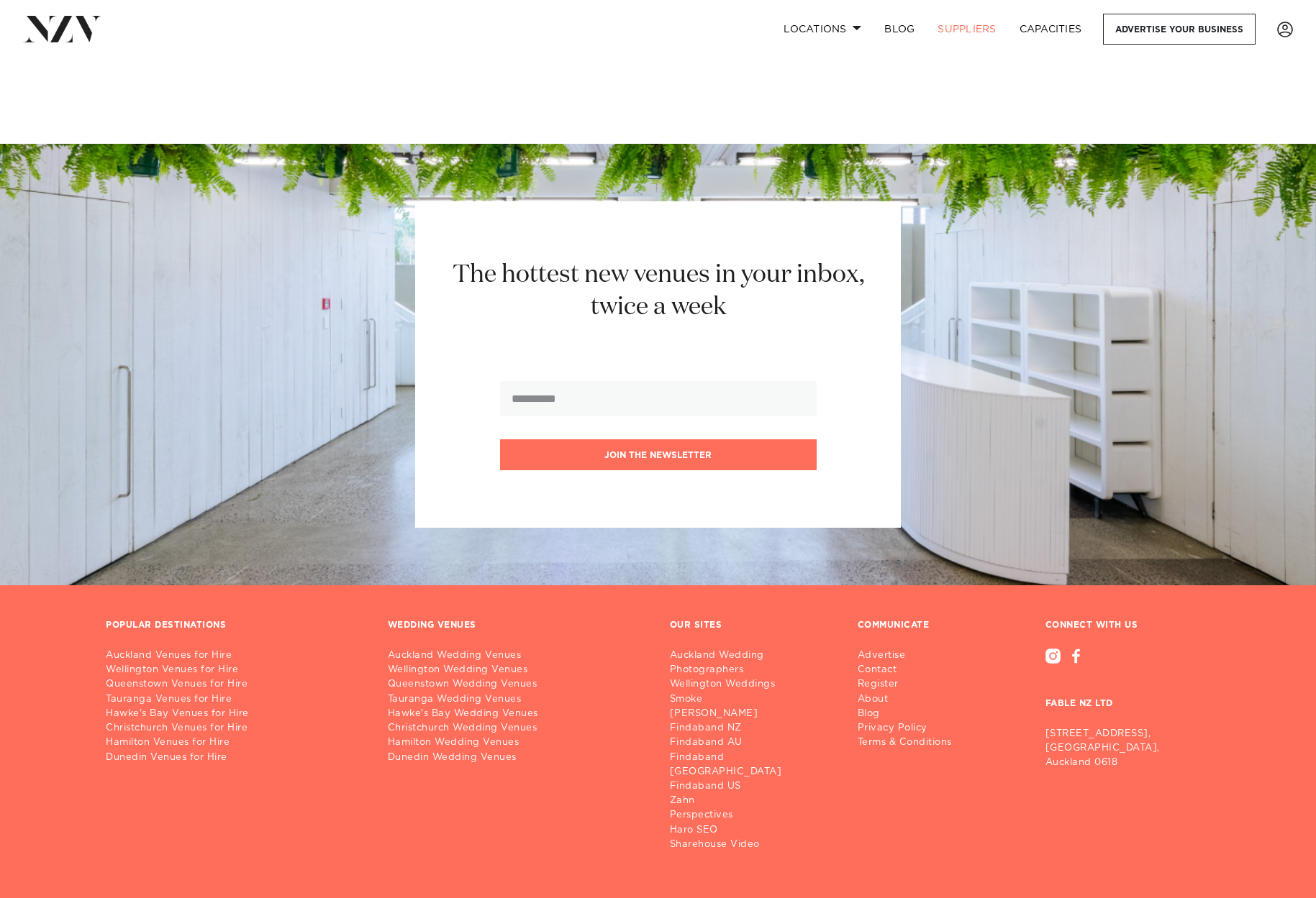
scroll to position [9715, 0]
click at [62, 25] on img at bounding box center [62, 29] width 78 height 26
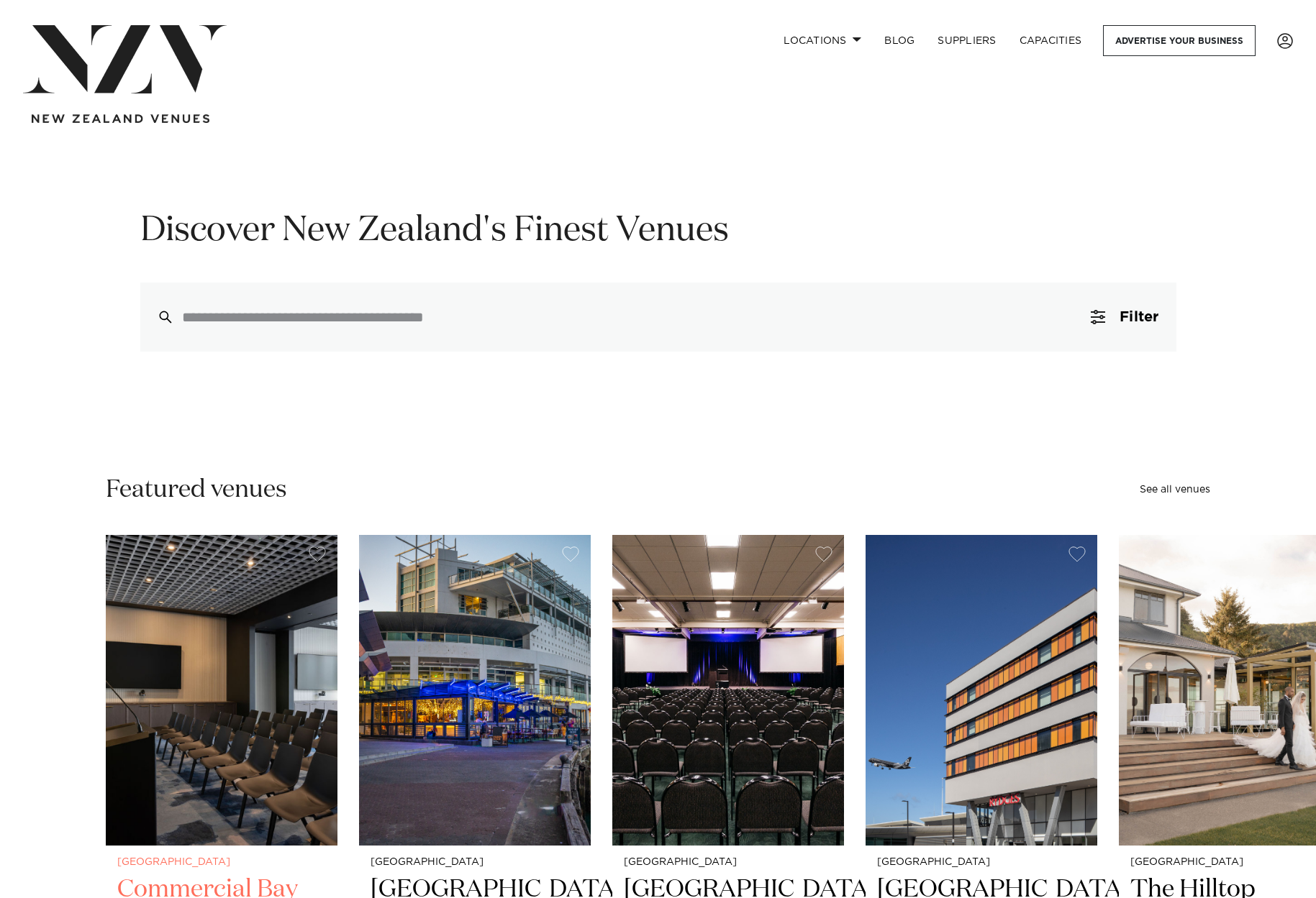
click at [208, 658] on img "1 / 49" at bounding box center [222, 690] width 232 height 311
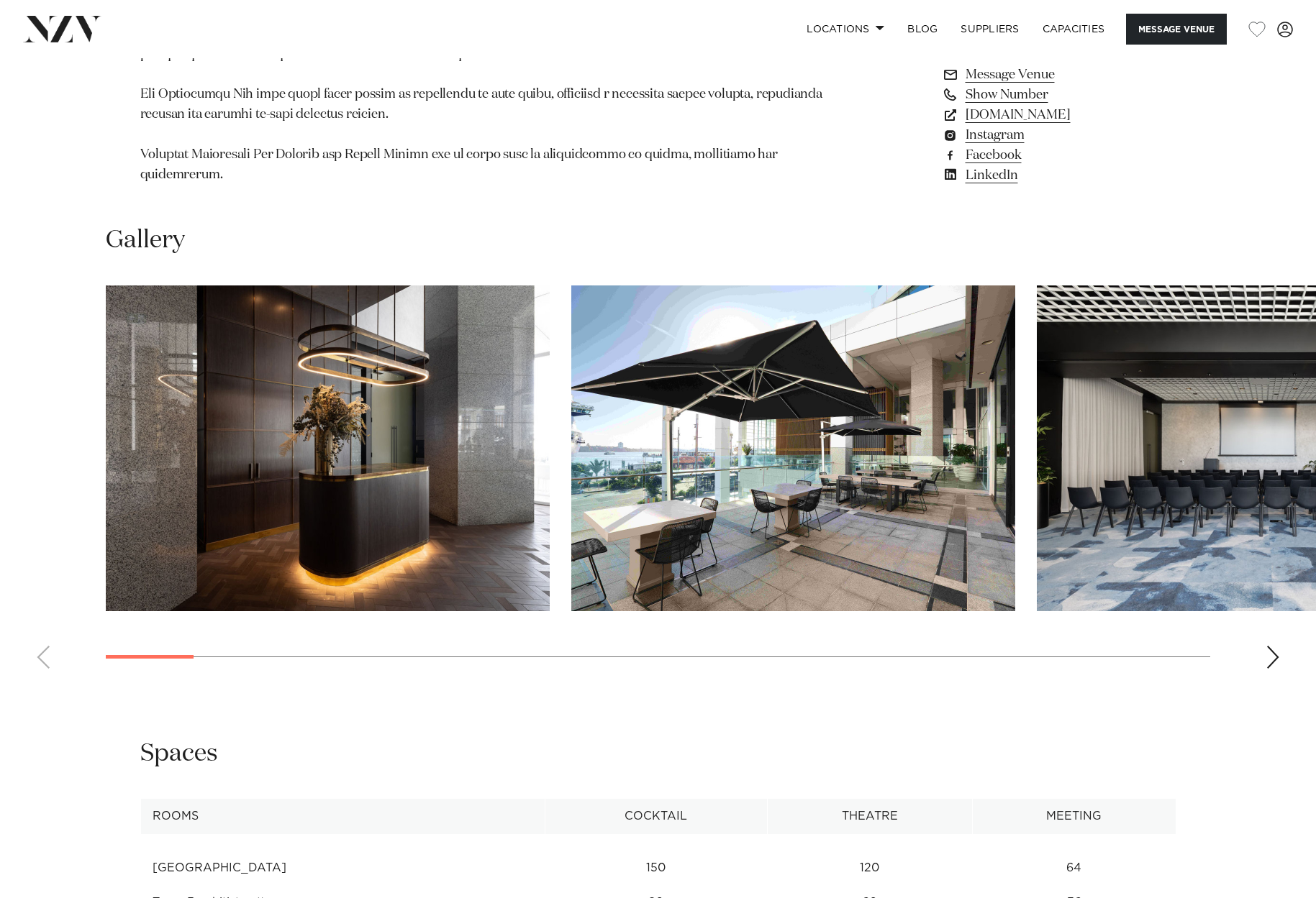
scroll to position [1563, 0]
click at [1266, 645] on div "Next slide" at bounding box center [1273, 656] width 14 height 23
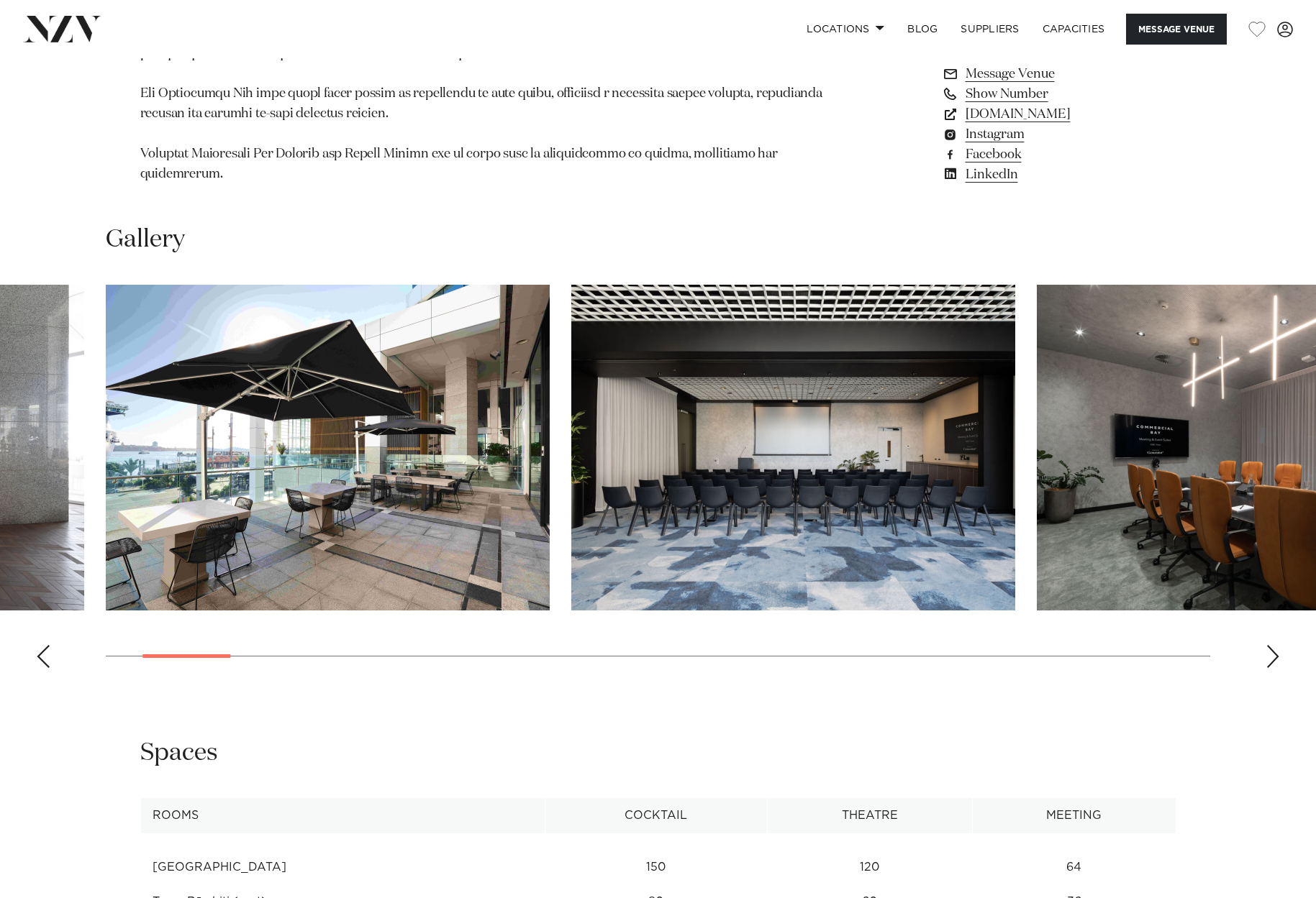
click at [1267, 645] on div "Next slide" at bounding box center [1273, 656] width 14 height 23
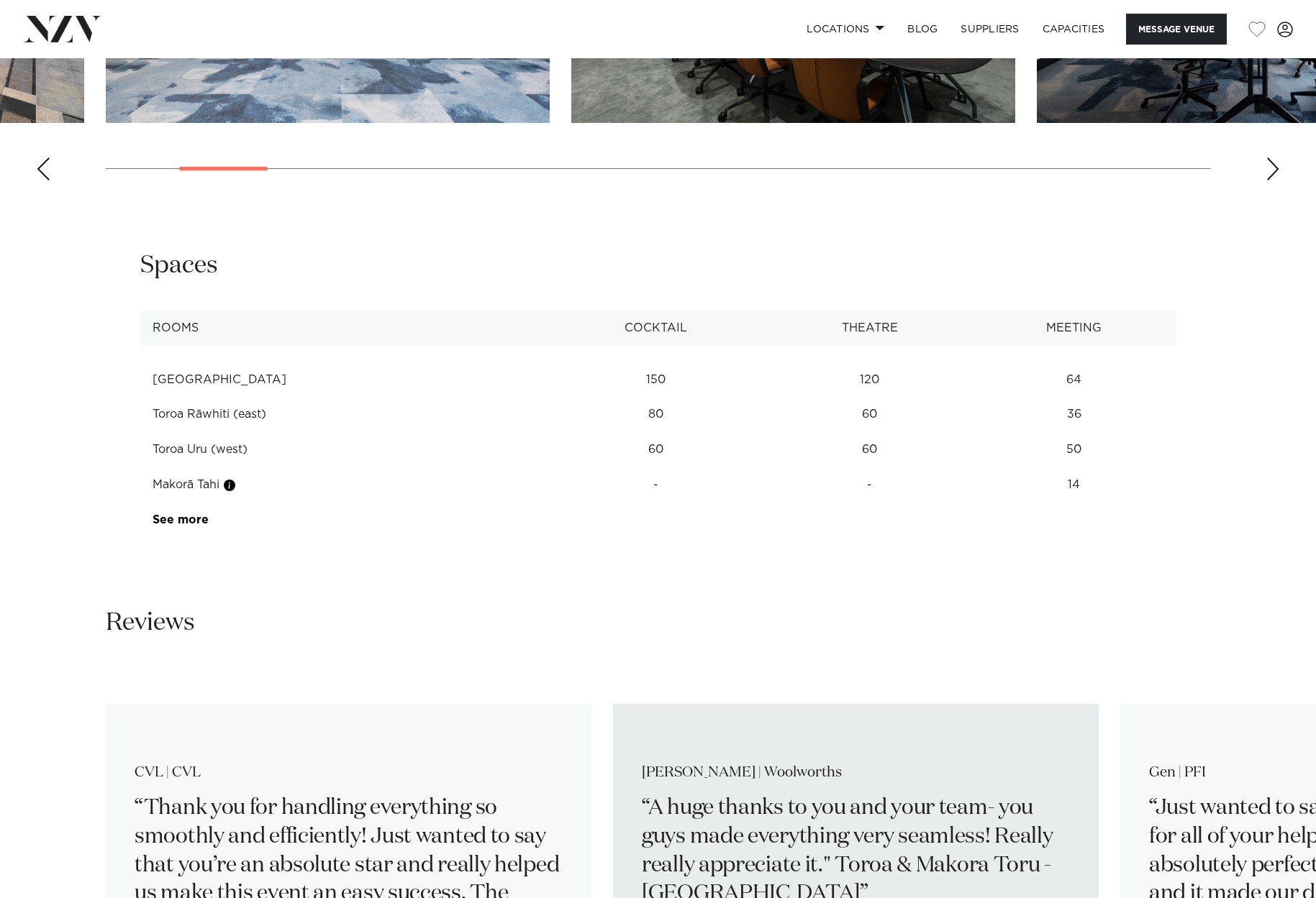
scroll to position [2052, 0]
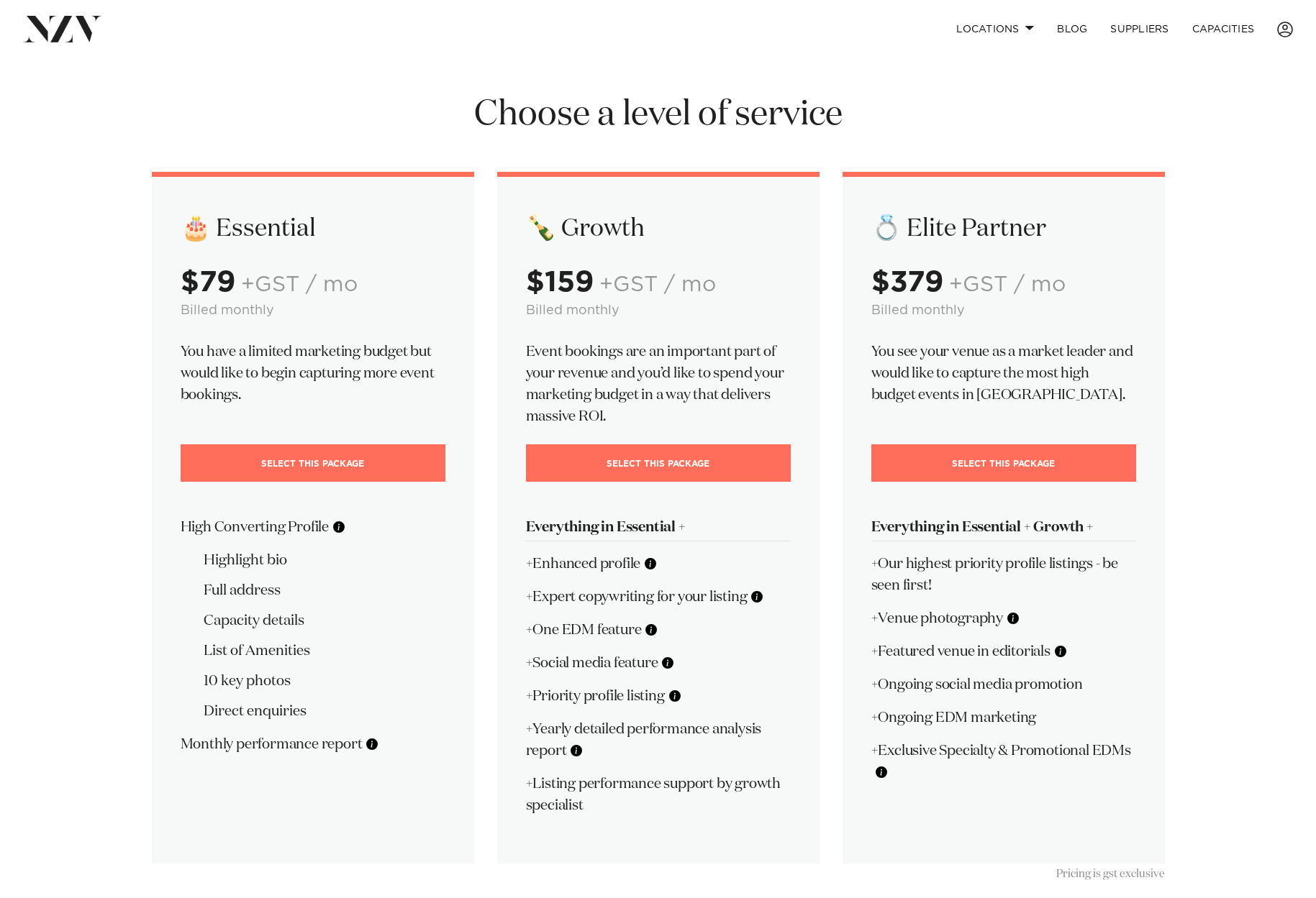
click at [62, 28] on img at bounding box center [62, 29] width 78 height 26
click at [652, 637] on button at bounding box center [651, 630] width 14 height 14
click at [705, 640] on p "+One EDM feature" at bounding box center [658, 630] width 265 height 21
click at [56, 21] on img at bounding box center [62, 29] width 78 height 26
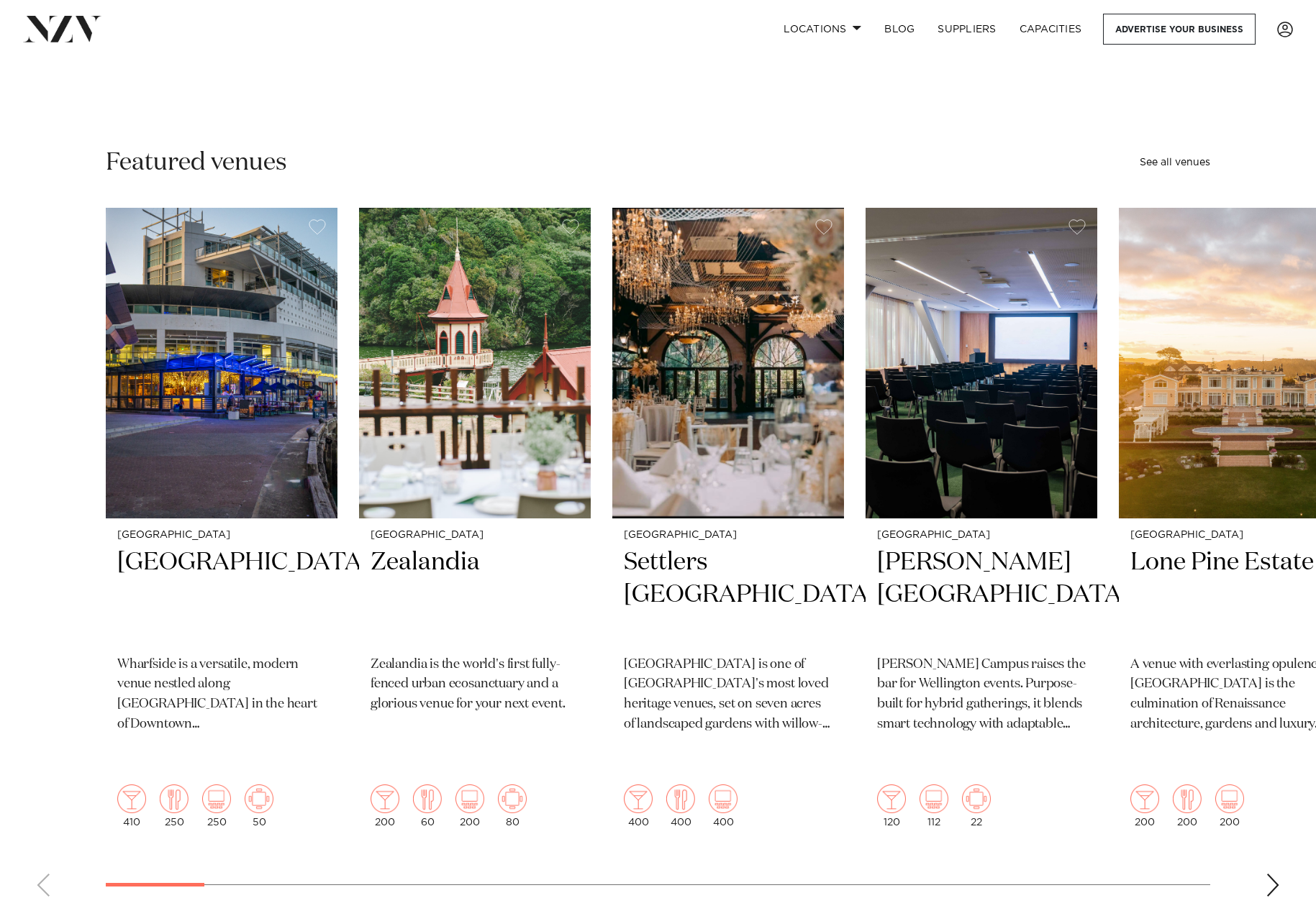
scroll to position [338, 0]
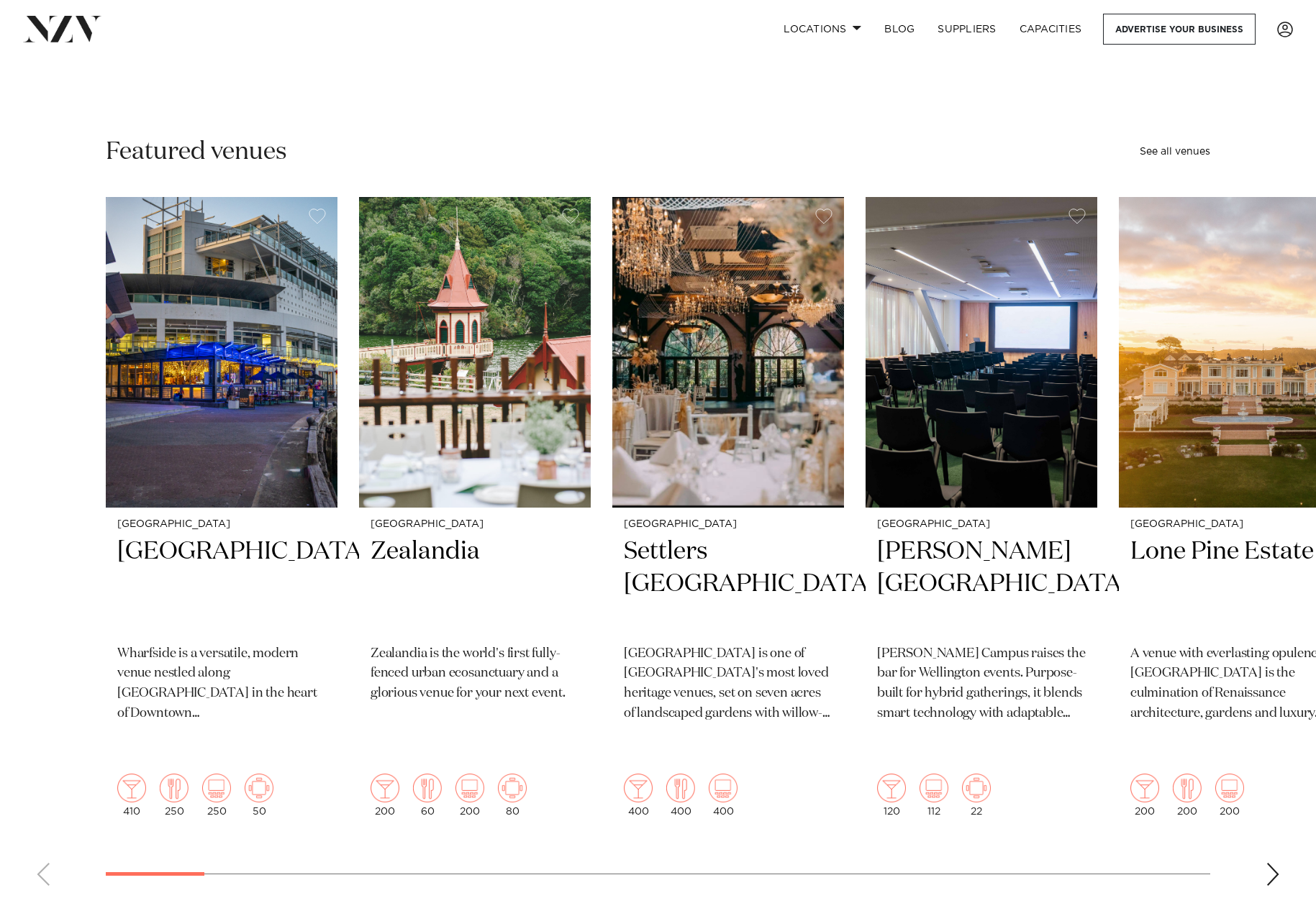
click at [1273, 863] on div "Next slide" at bounding box center [1273, 874] width 14 height 23
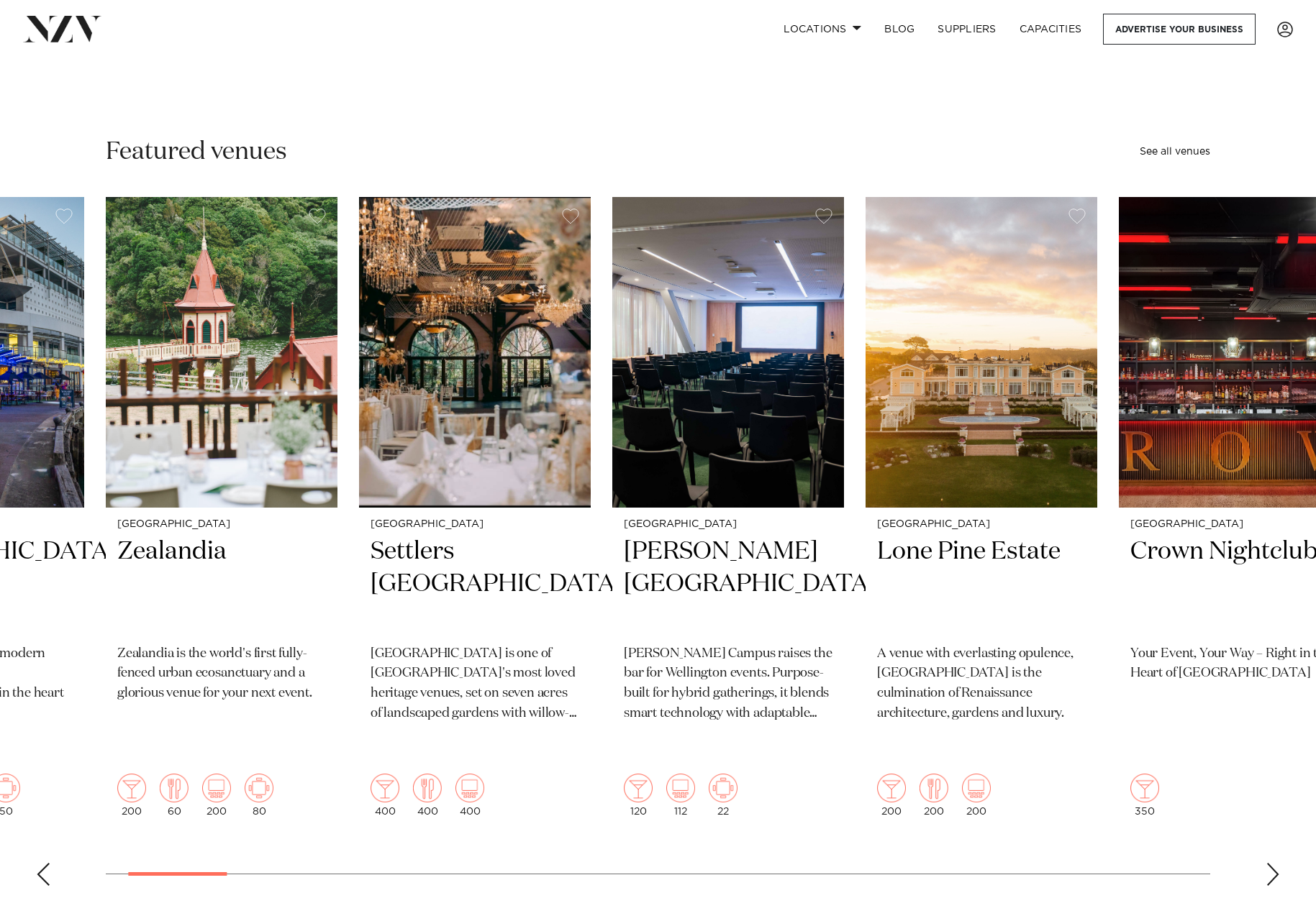
click at [1273, 863] on div "Next slide" at bounding box center [1273, 874] width 14 height 23
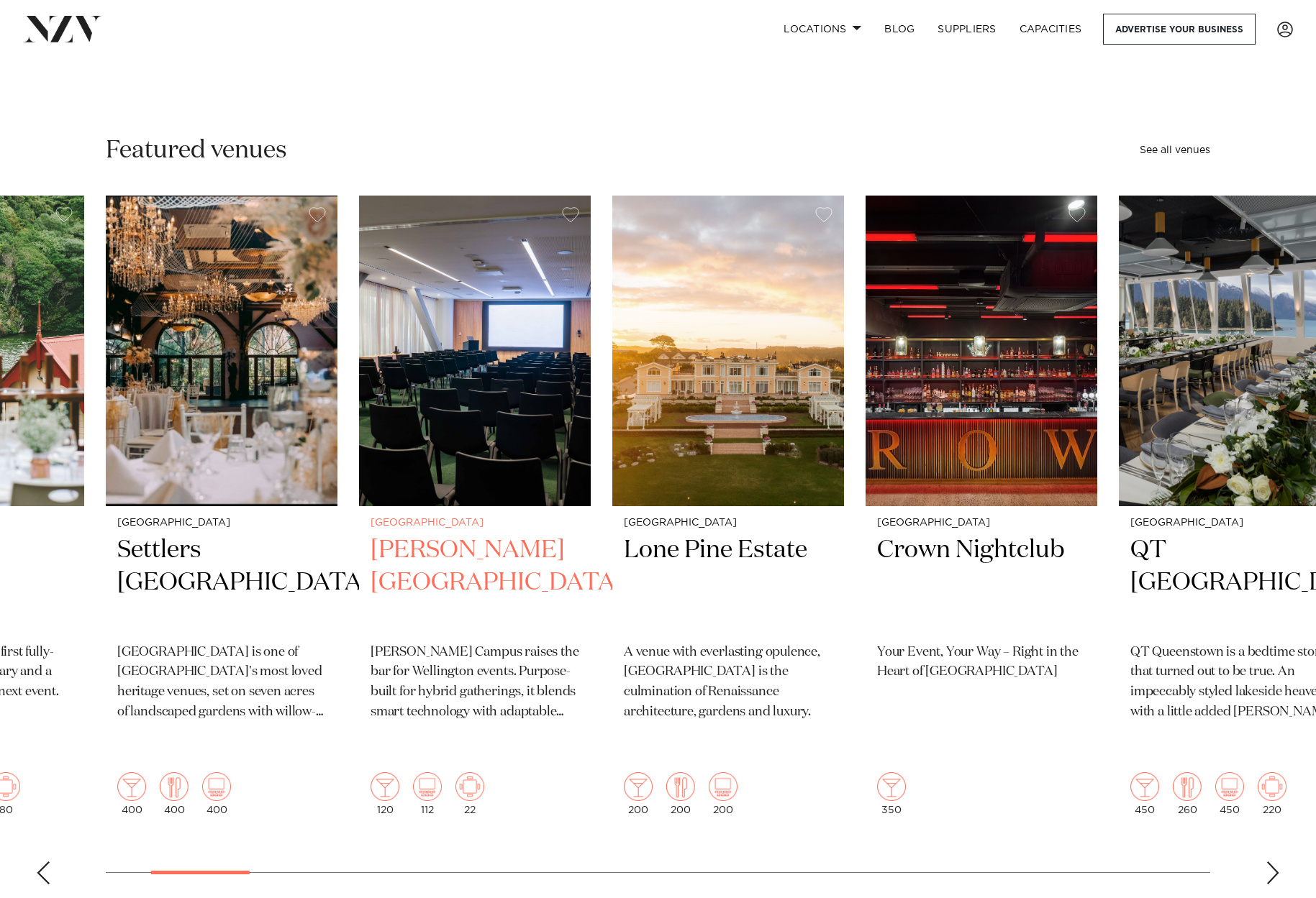
scroll to position [339, 0]
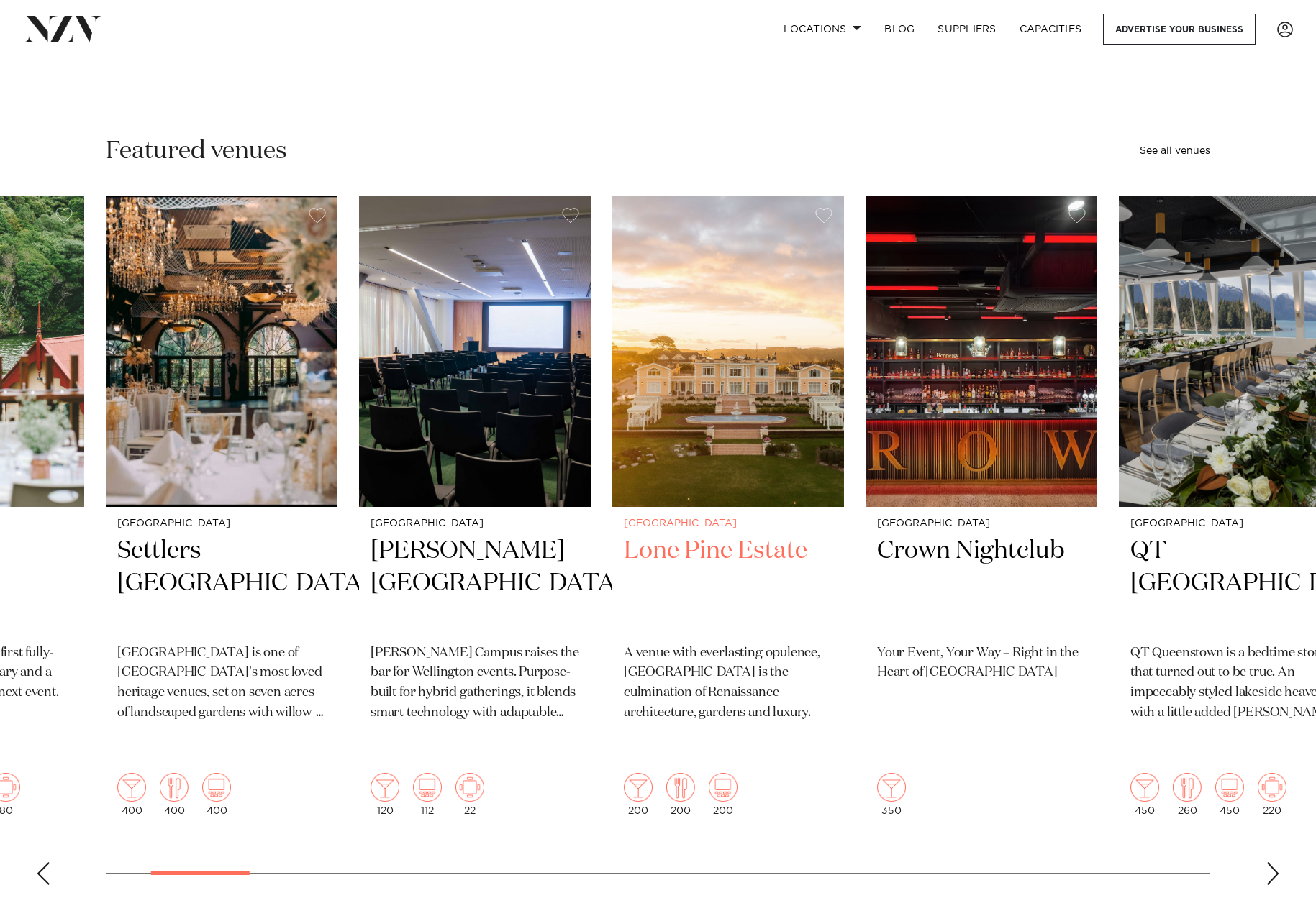
click at [750, 354] on img "5 / 49" at bounding box center [728, 351] width 232 height 311
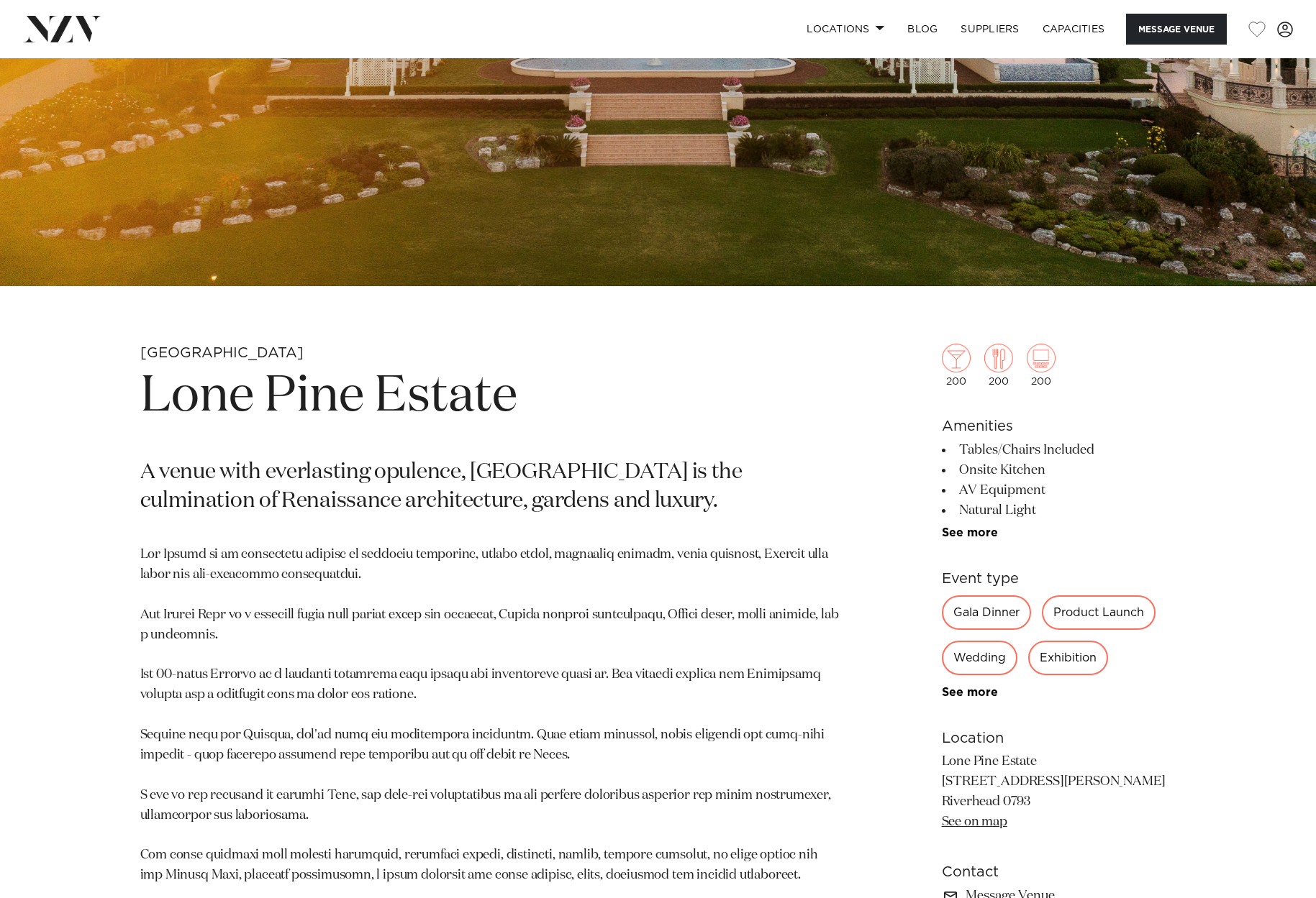
scroll to position [341, 0]
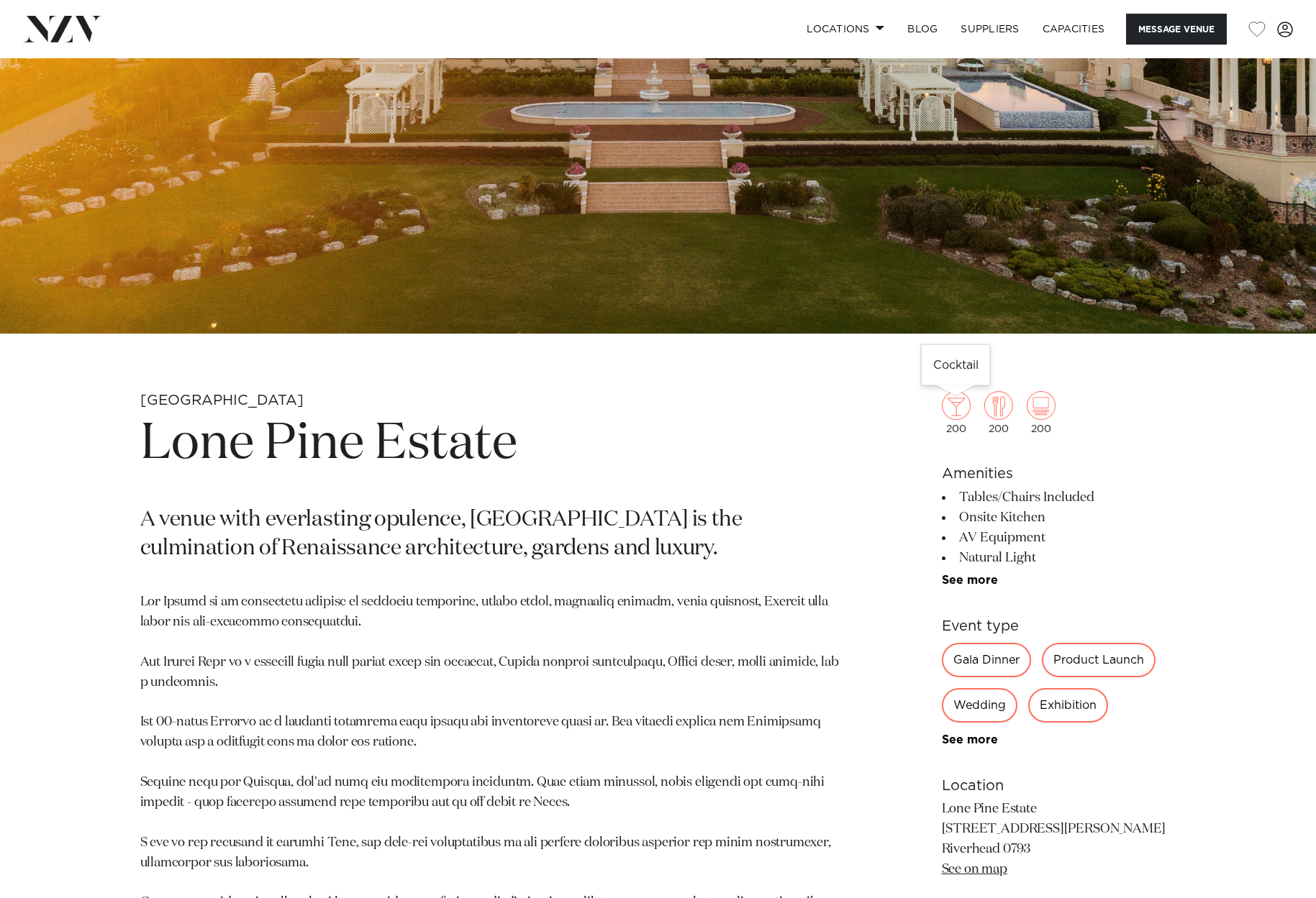
click at [955, 408] on img at bounding box center [956, 406] width 29 height 29
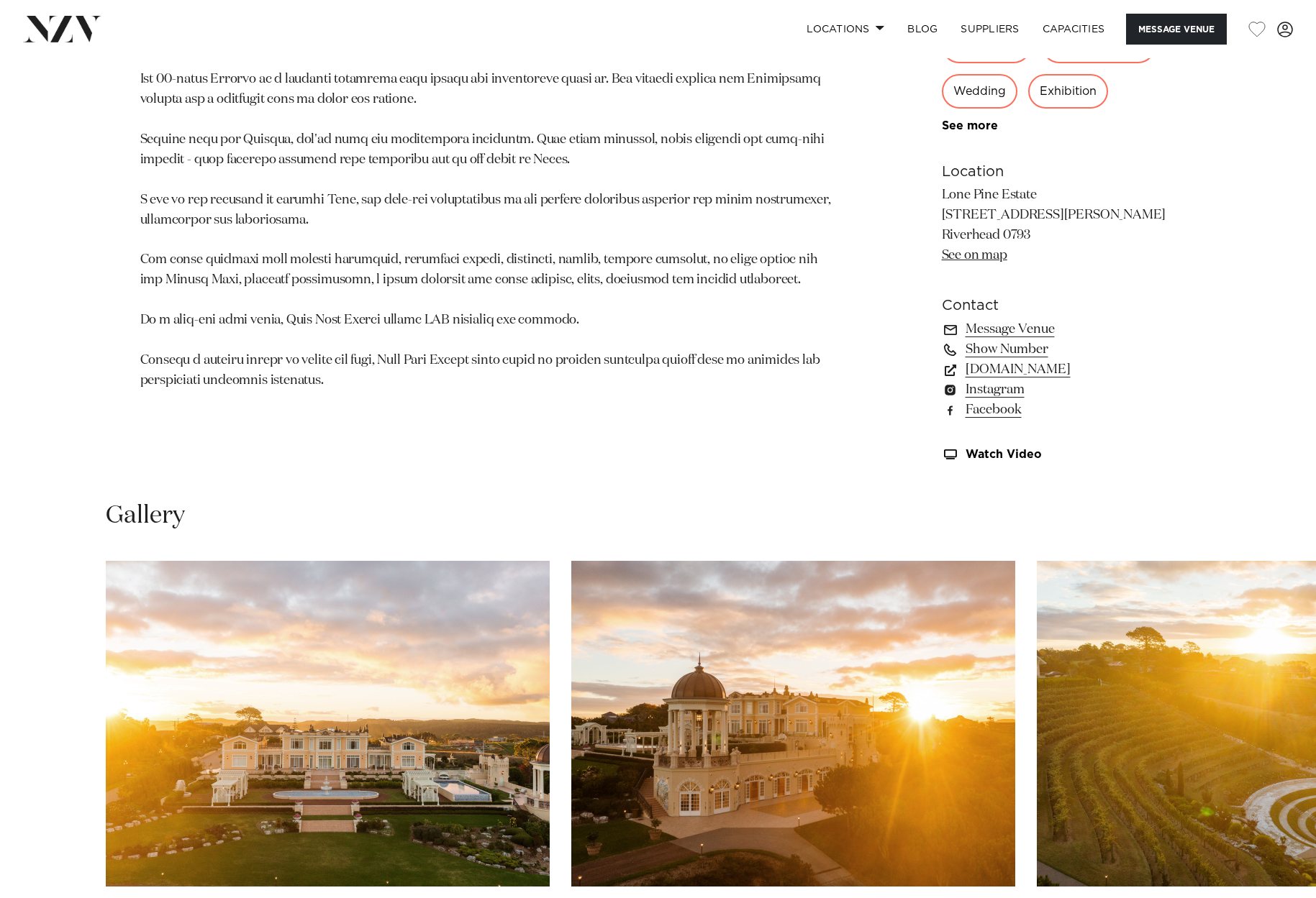
scroll to position [923, 0]
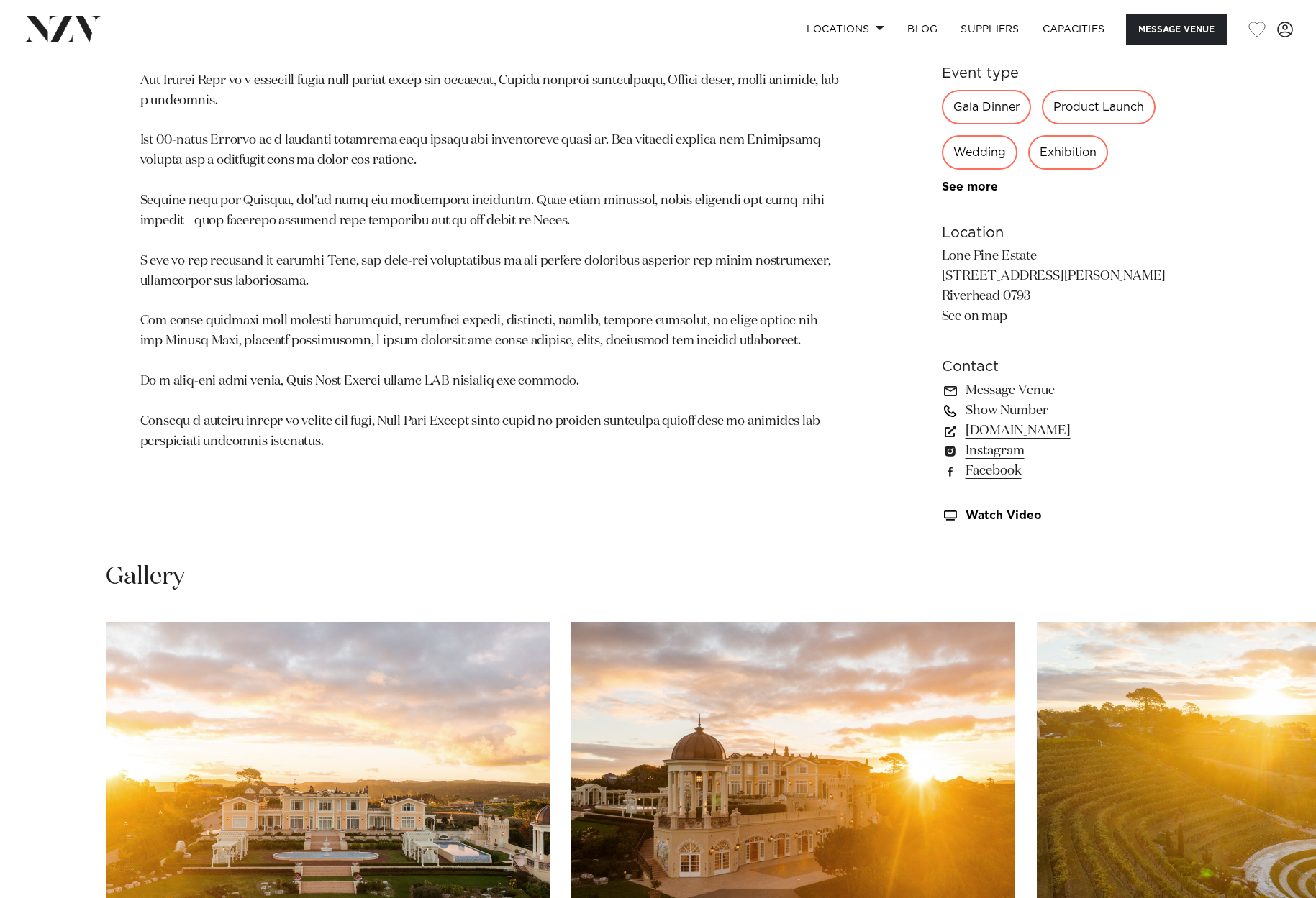
click at [1026, 411] on link "Show Number" at bounding box center [1059, 411] width 234 height 20
click at [1009, 389] on link "Message Venue" at bounding box center [1059, 391] width 234 height 20
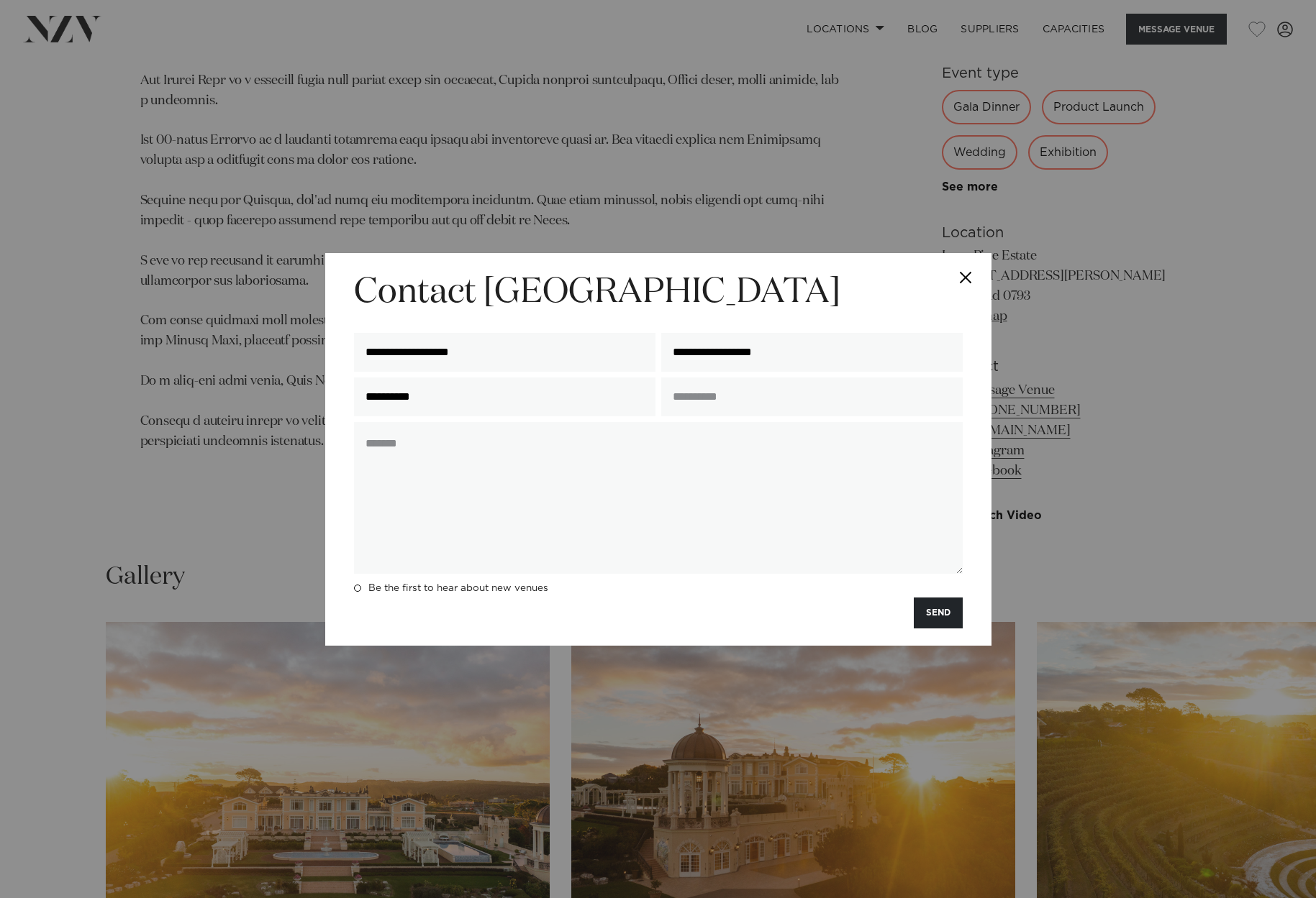
click at [967, 278] on button "Close" at bounding box center [966, 278] width 50 height 50
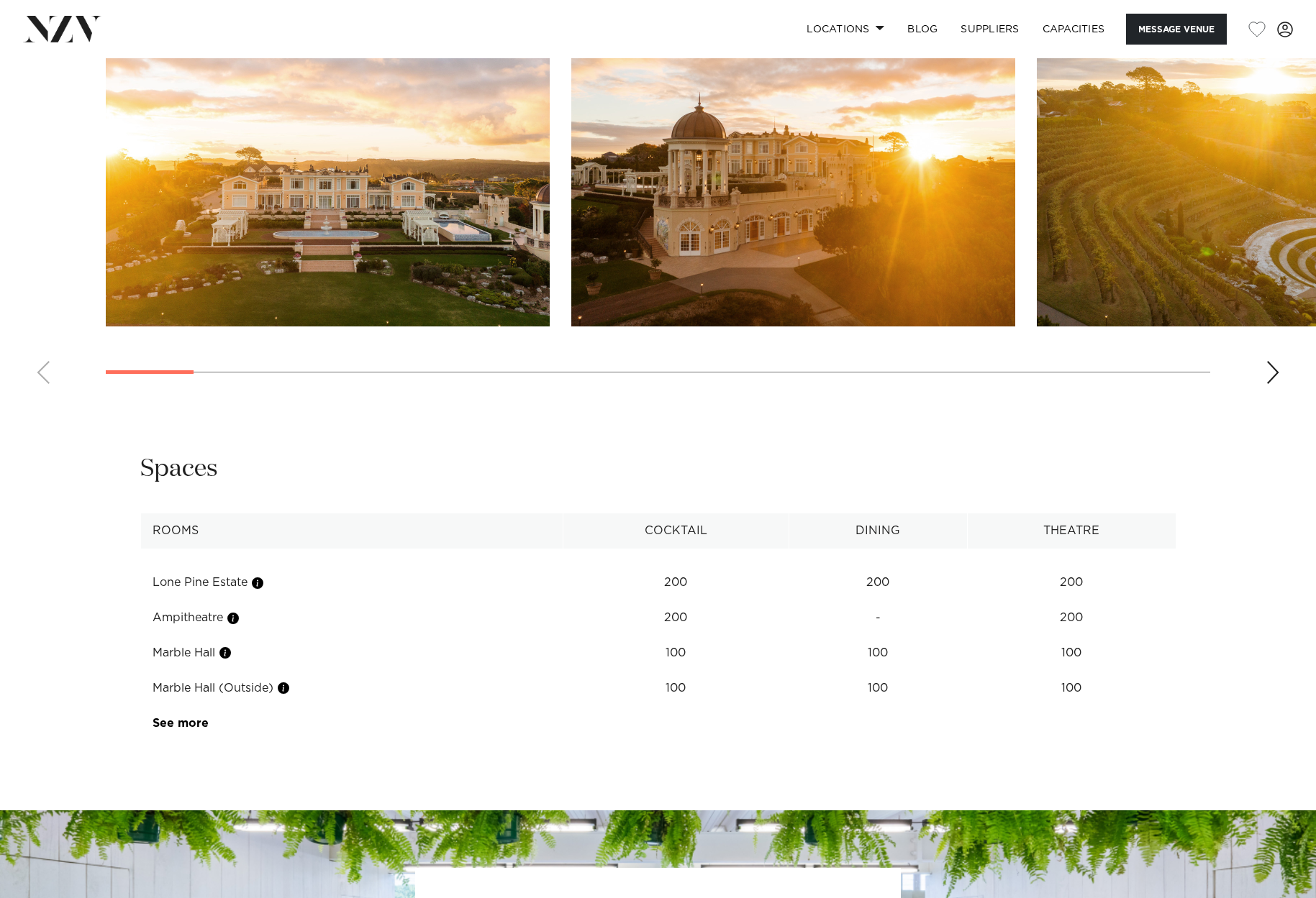
scroll to position [1545, 0]
click at [1269, 371] on div "Next slide" at bounding box center [1273, 372] width 14 height 23
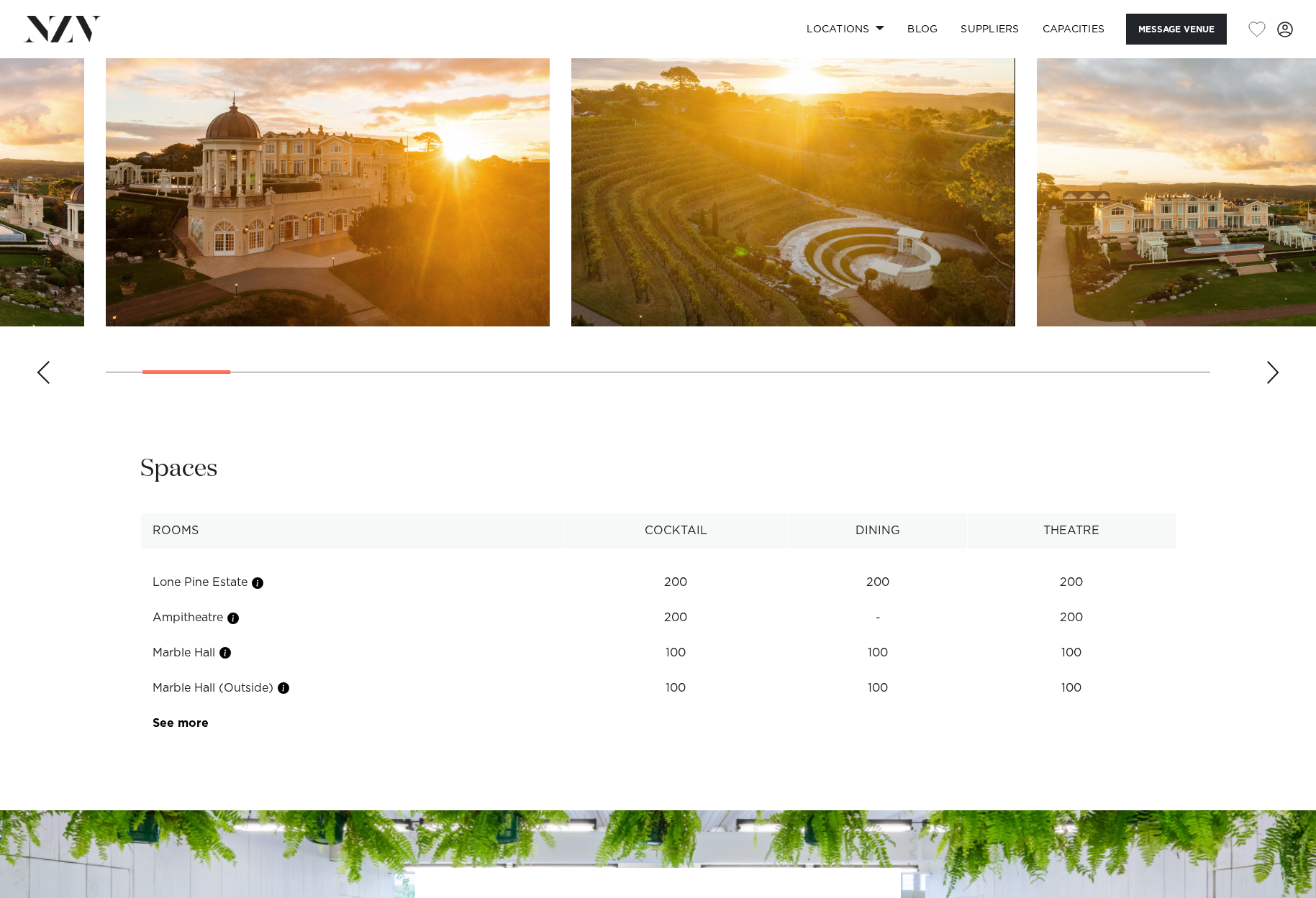
click at [1269, 371] on div "Next slide" at bounding box center [1273, 372] width 14 height 23
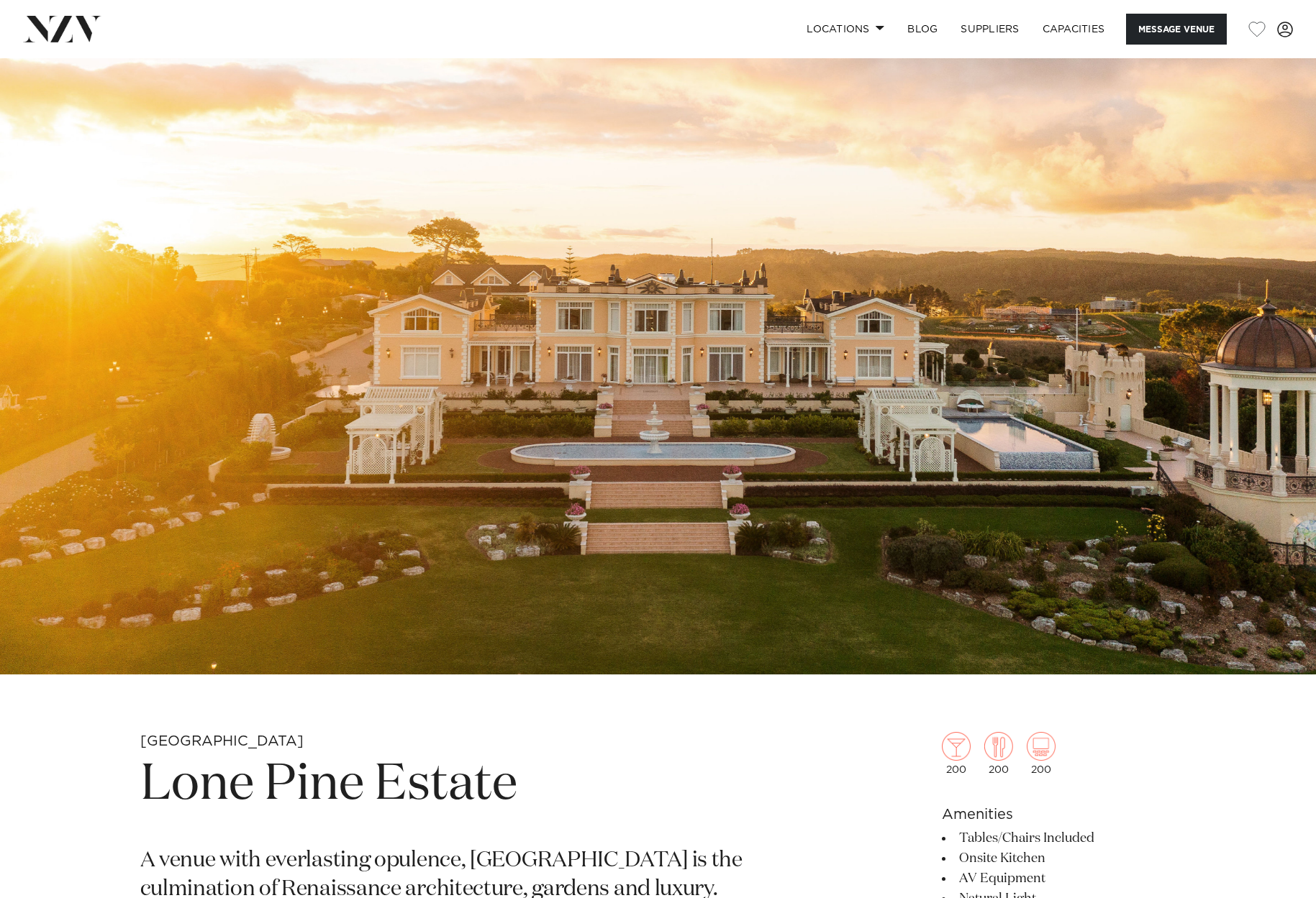
scroll to position [0, 0]
click at [84, 30] on img at bounding box center [62, 29] width 78 height 26
